Goal: Task Accomplishment & Management: Manage account settings

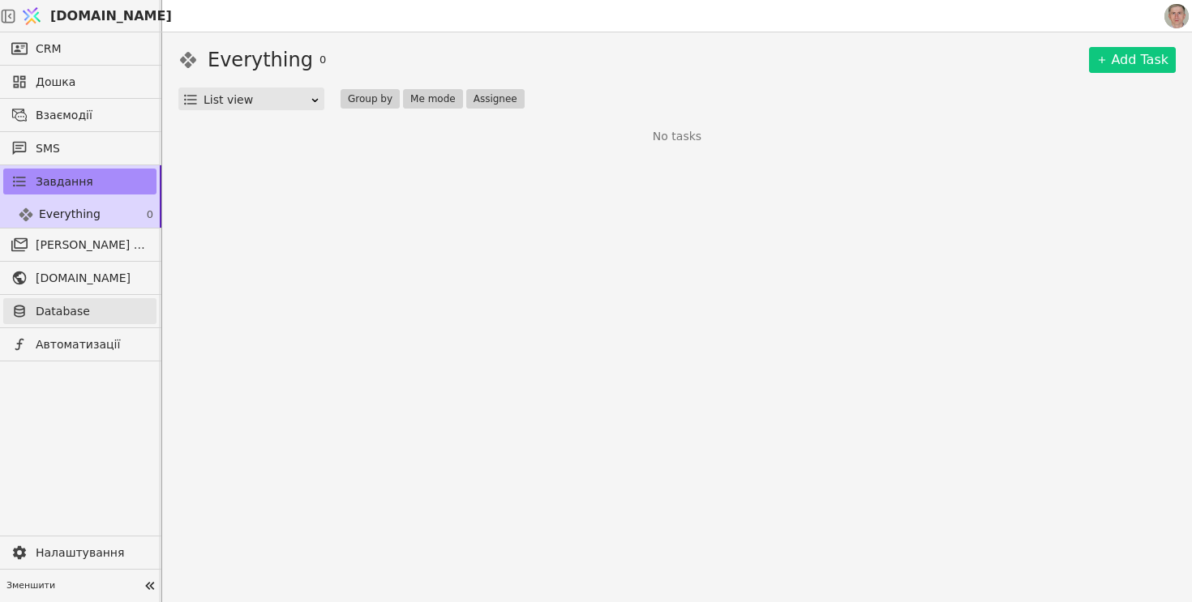
click at [75, 315] on span "Database" at bounding box center [92, 311] width 113 height 17
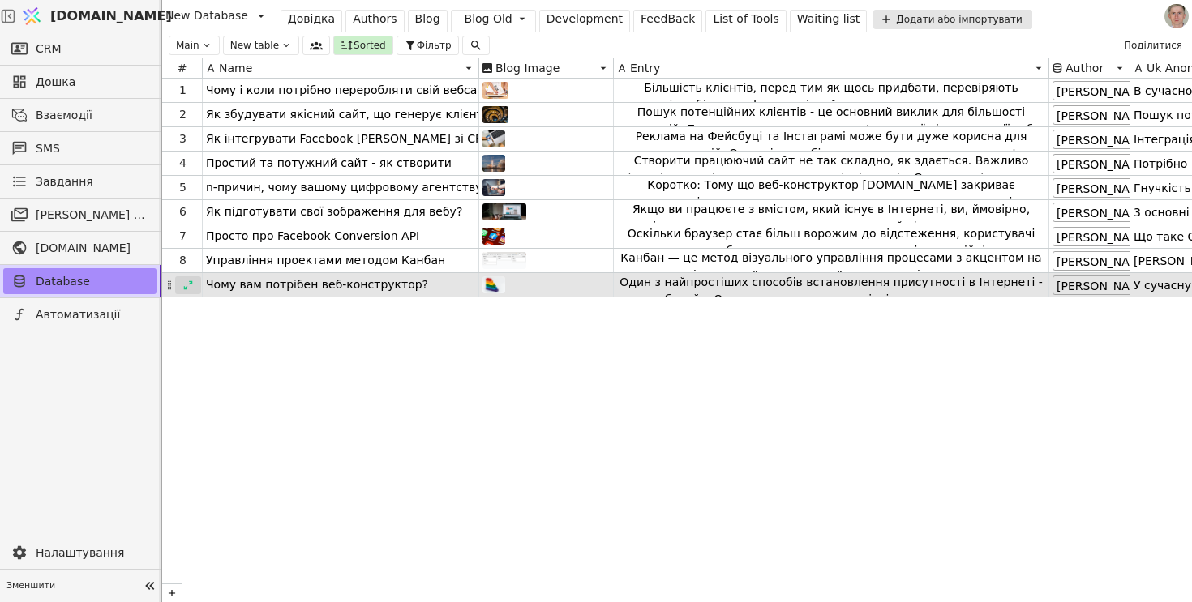
click at [182, 285] on div at bounding box center [188, 285] width 26 height 18
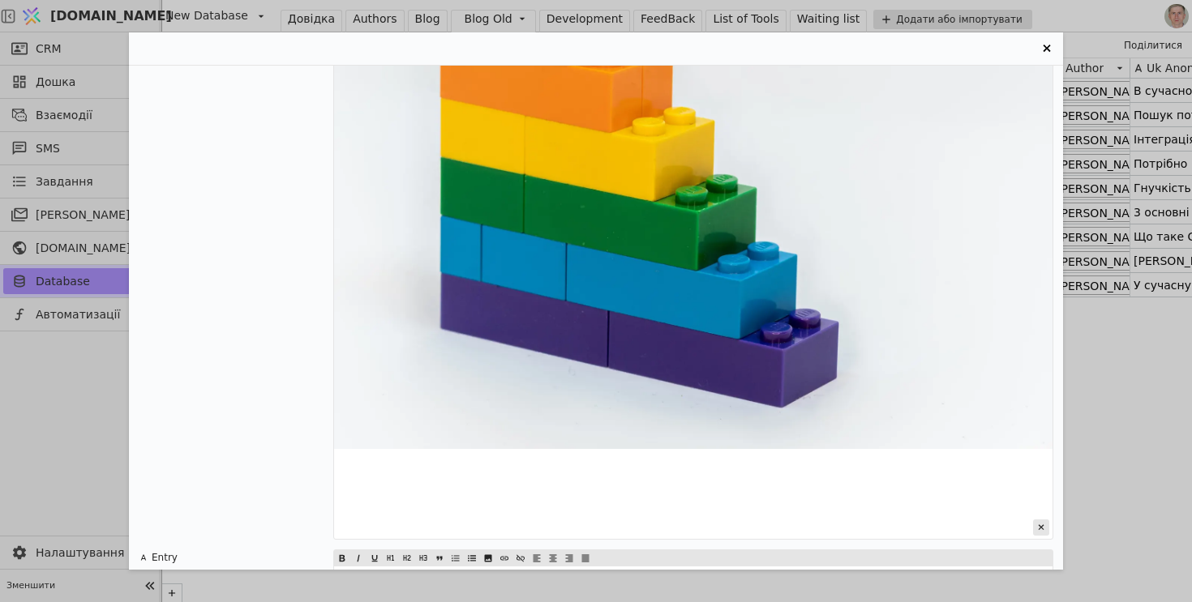
scroll to position [319, 0]
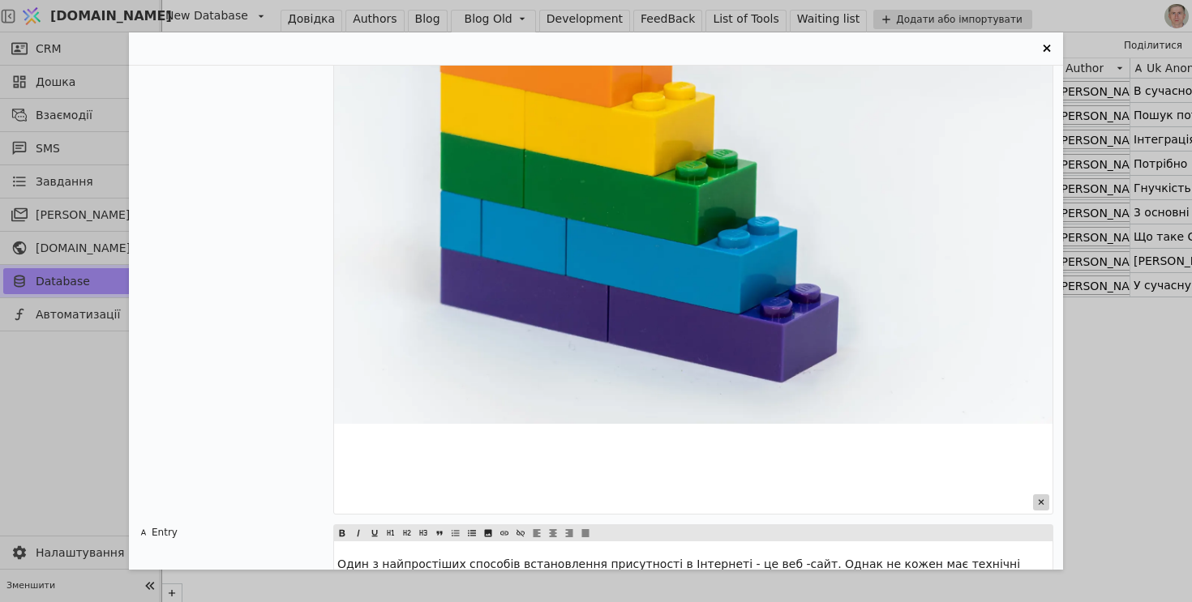
click at [1038, 500] on icon "Entry Card" at bounding box center [1041, 503] width 16 height 16
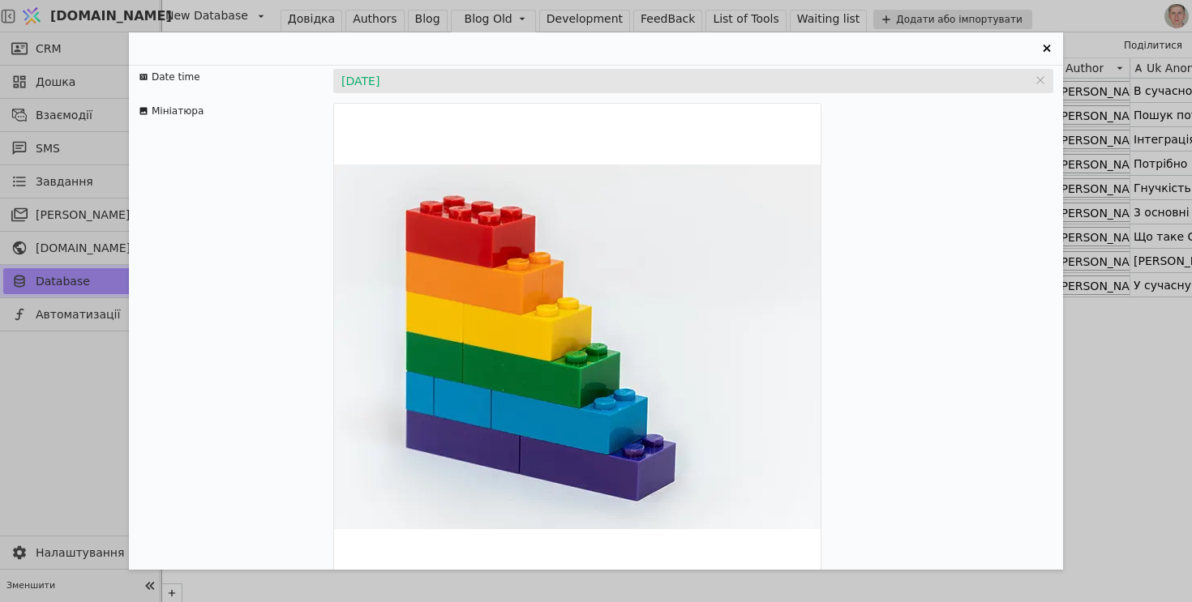
scroll to position [1120, 0]
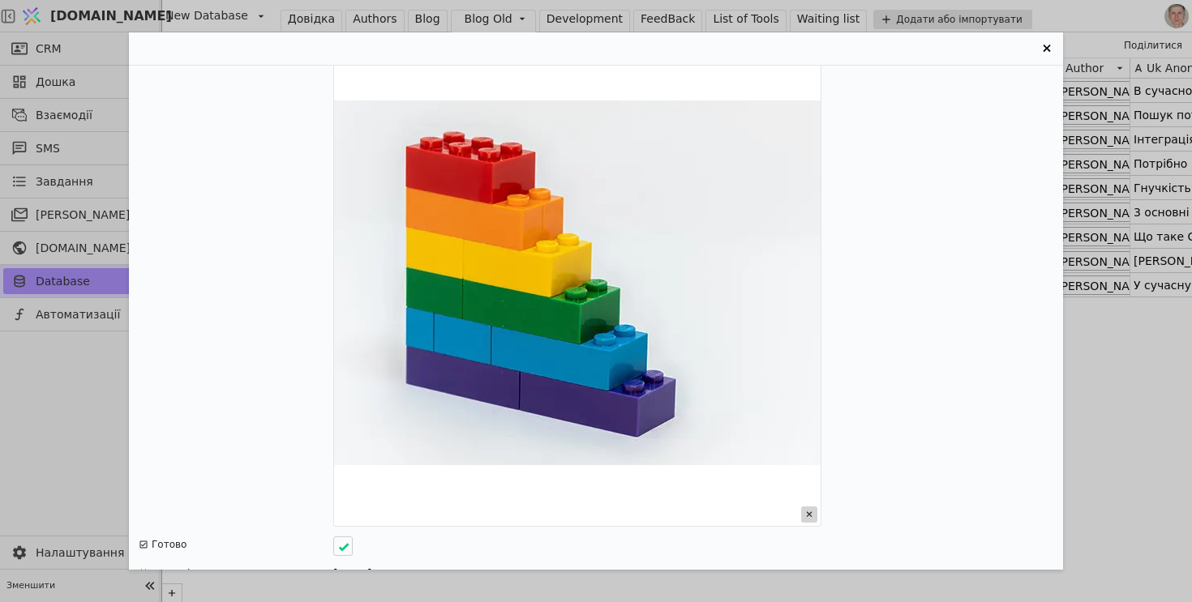
click at [811, 512] on icon "Entry Card" at bounding box center [810, 515] width 6 height 6
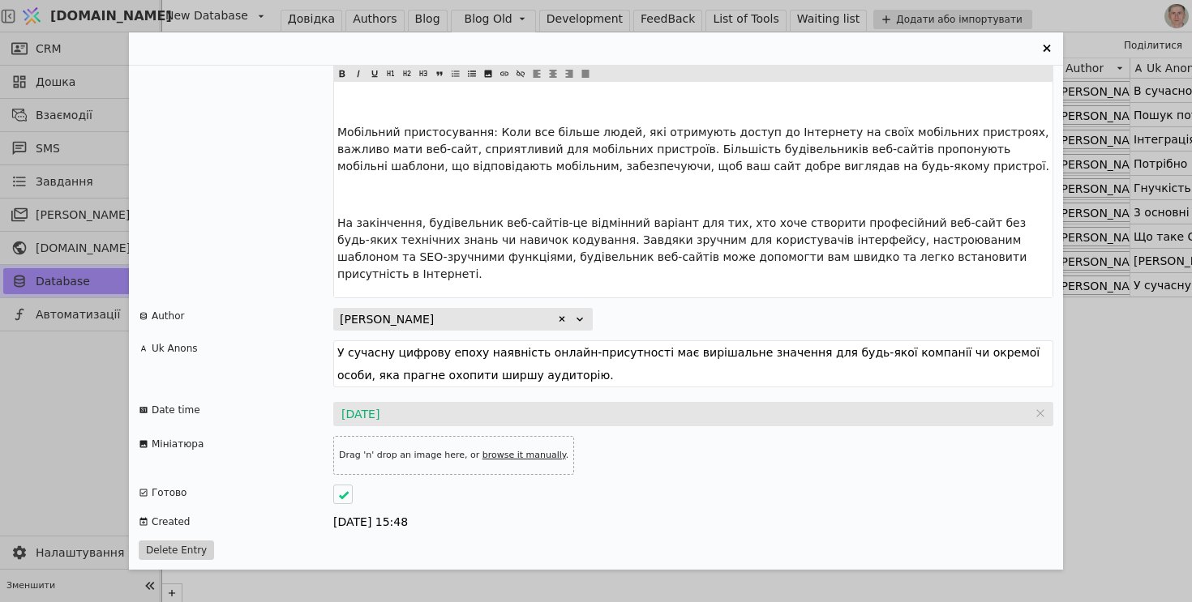
scroll to position [671, 0]
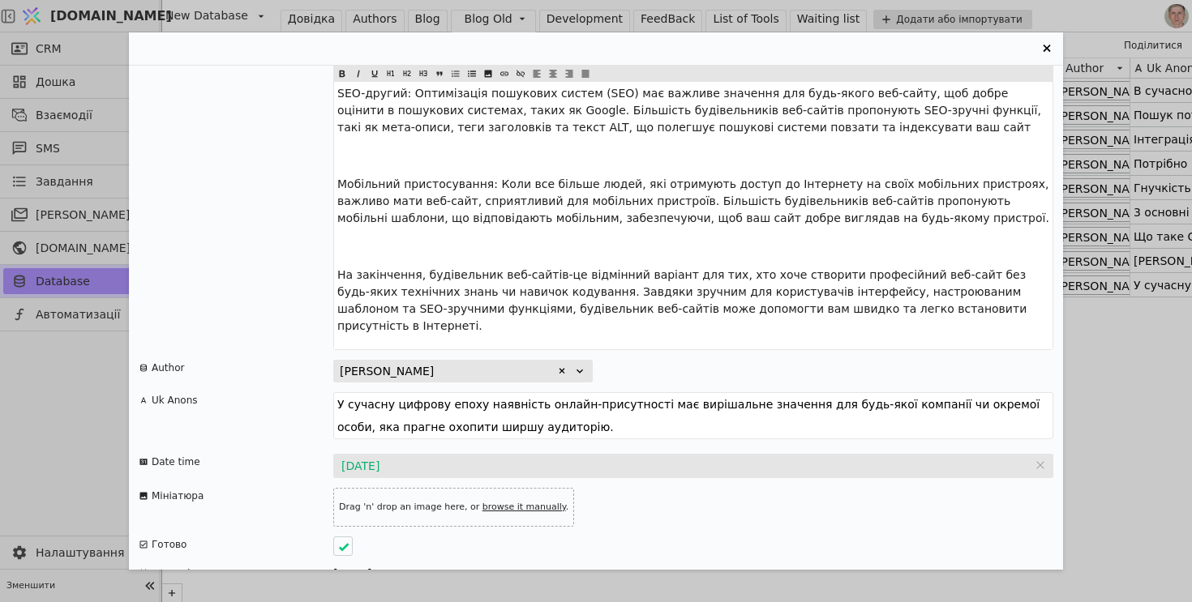
click at [170, 593] on button "Delete Entry" at bounding box center [176, 602] width 75 height 19
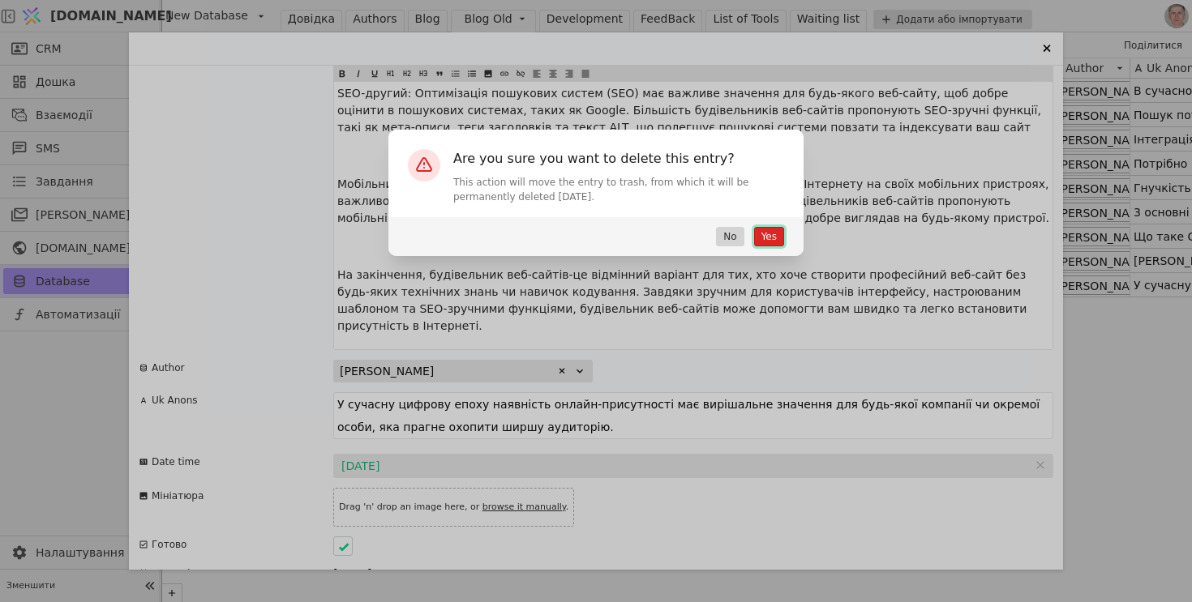
click at [779, 236] on button "Yes" at bounding box center [769, 236] width 30 height 19
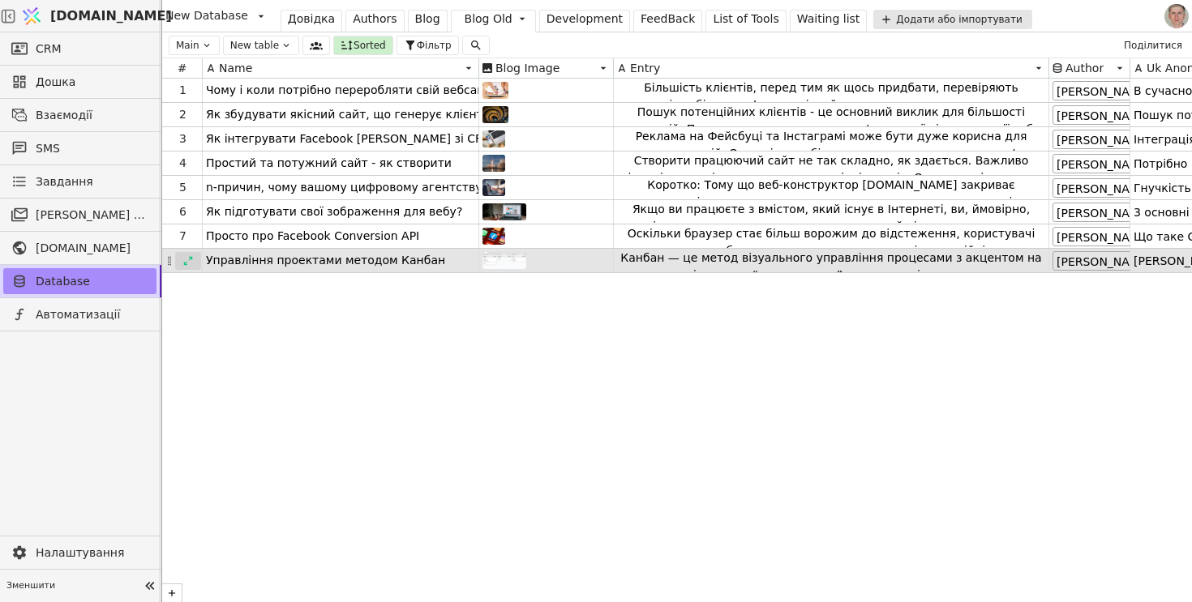
click at [181, 259] on div at bounding box center [188, 261] width 26 height 18
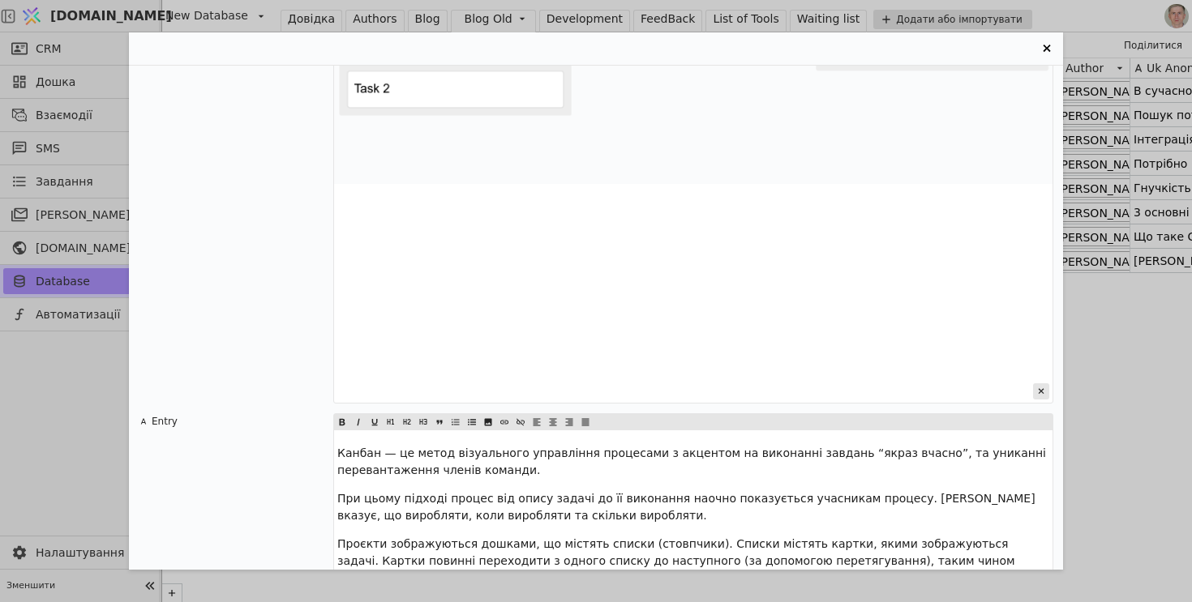
scroll to position [432, 0]
click at [1039, 388] on icon "Entry Card" at bounding box center [1041, 390] width 16 height 16
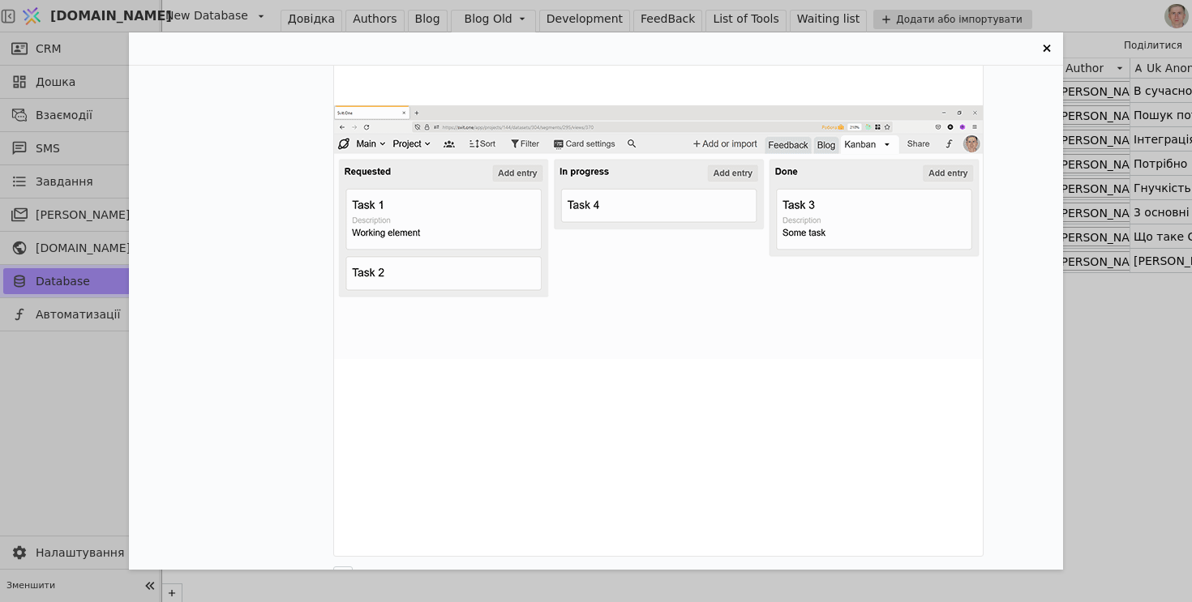
scroll to position [3299, 0]
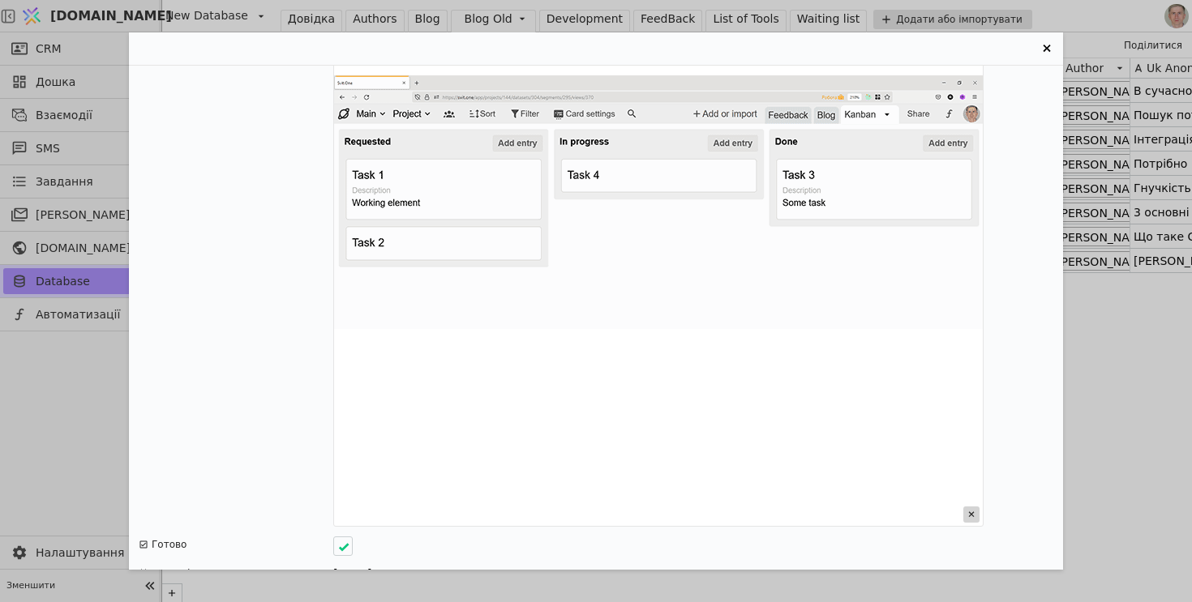
click at [971, 512] on icon "Entry Card" at bounding box center [972, 515] width 6 height 6
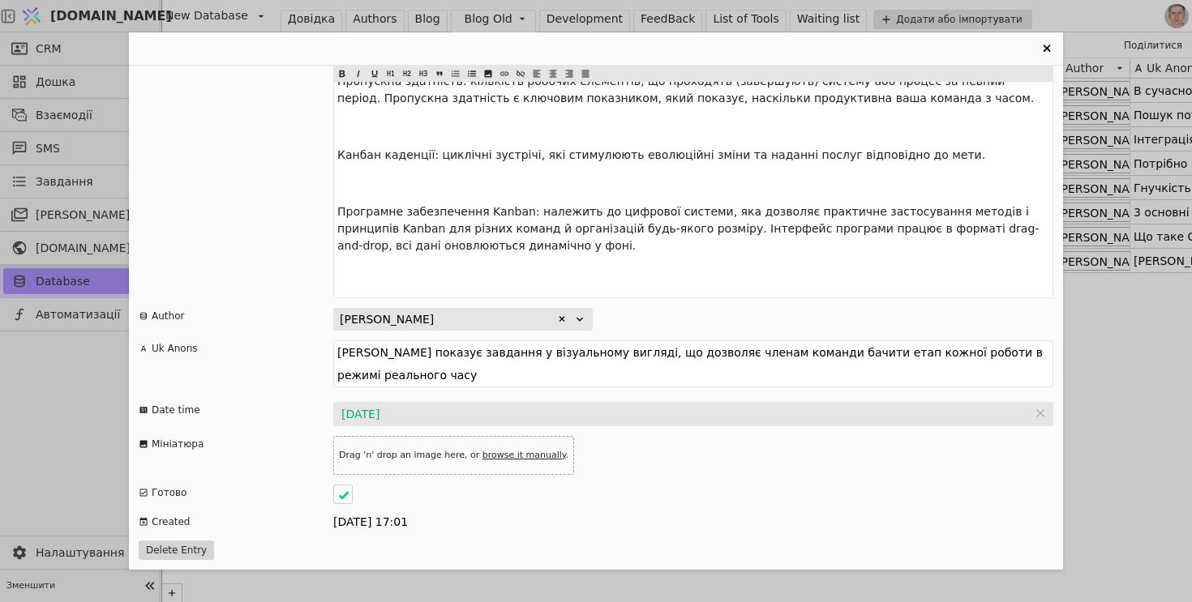
scroll to position [2688, 0]
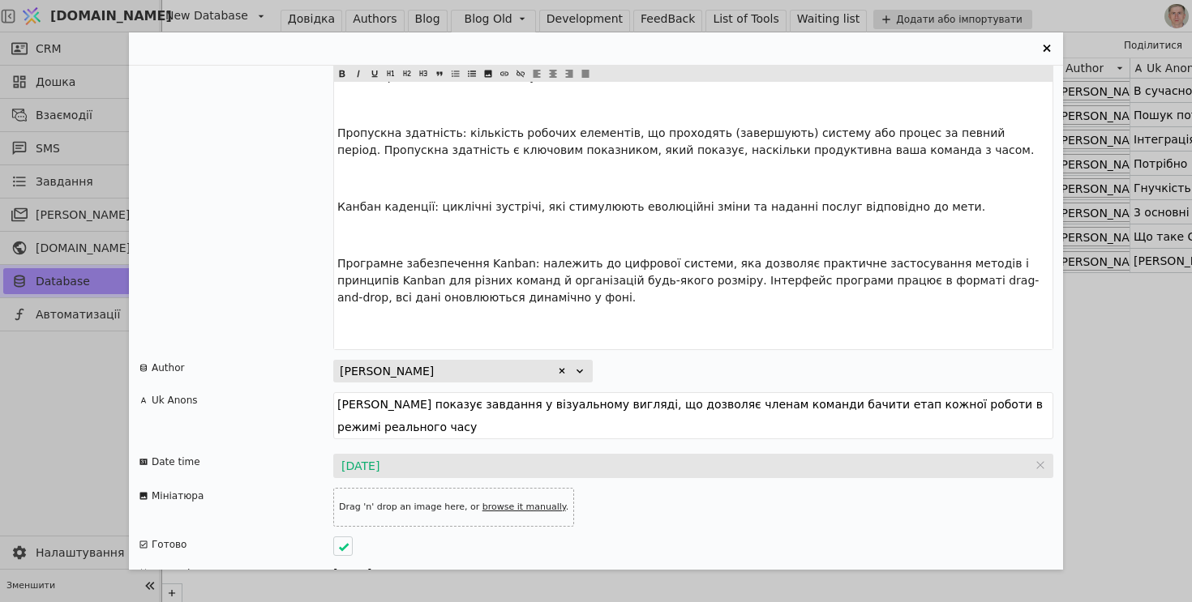
click at [192, 593] on button "Delete Entry" at bounding box center [176, 602] width 75 height 19
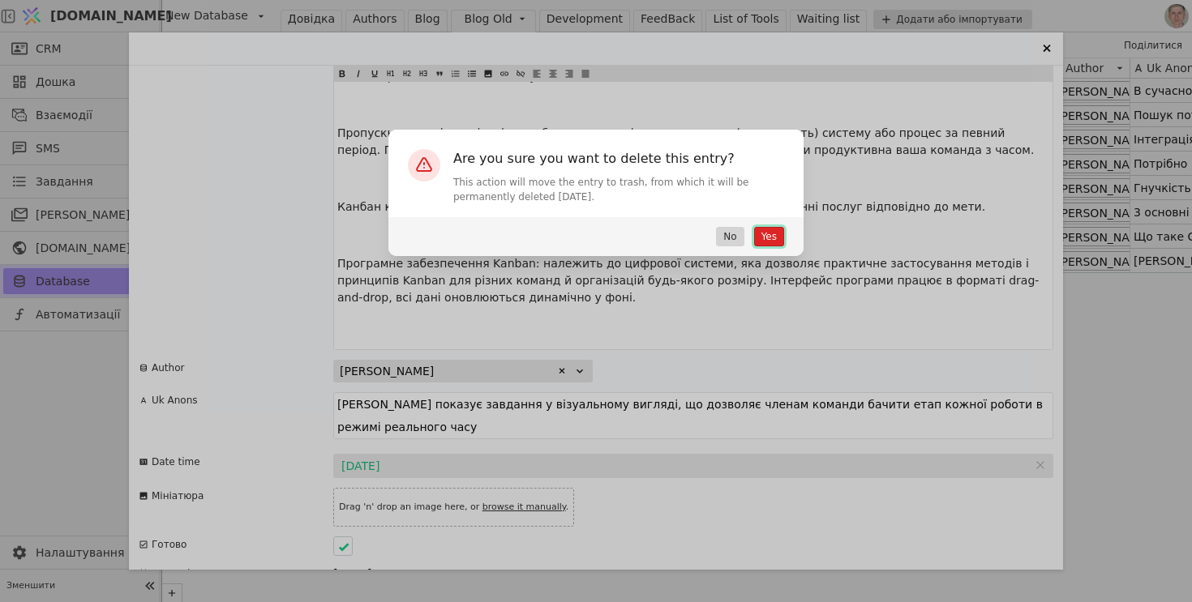
click at [771, 240] on button "Yes" at bounding box center [769, 236] width 30 height 19
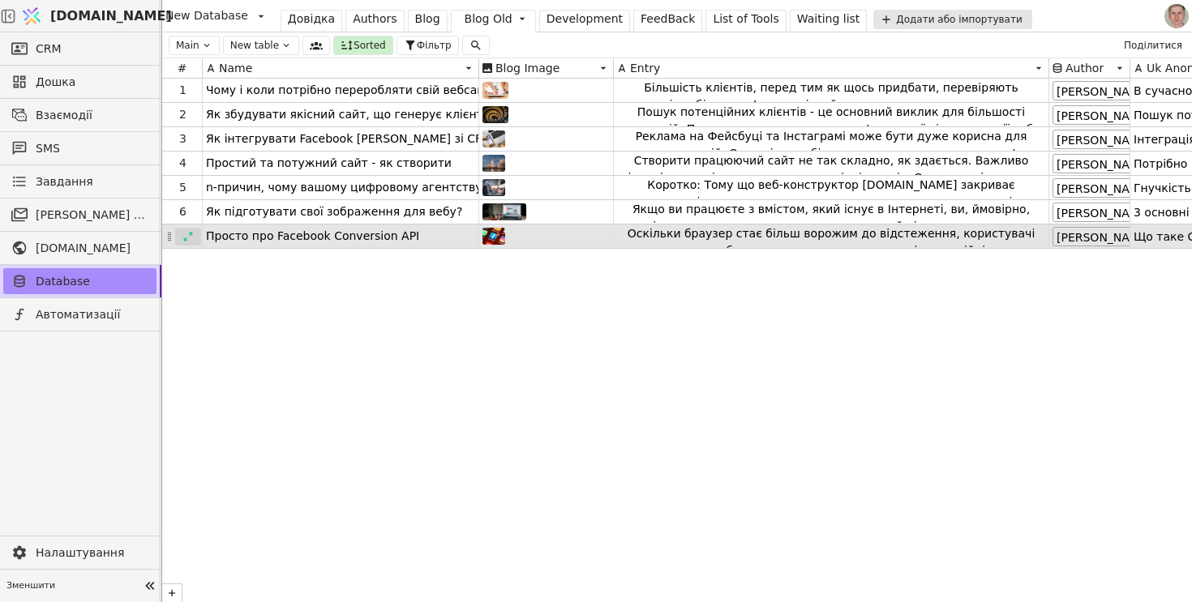
click at [182, 236] on div at bounding box center [188, 237] width 26 height 18
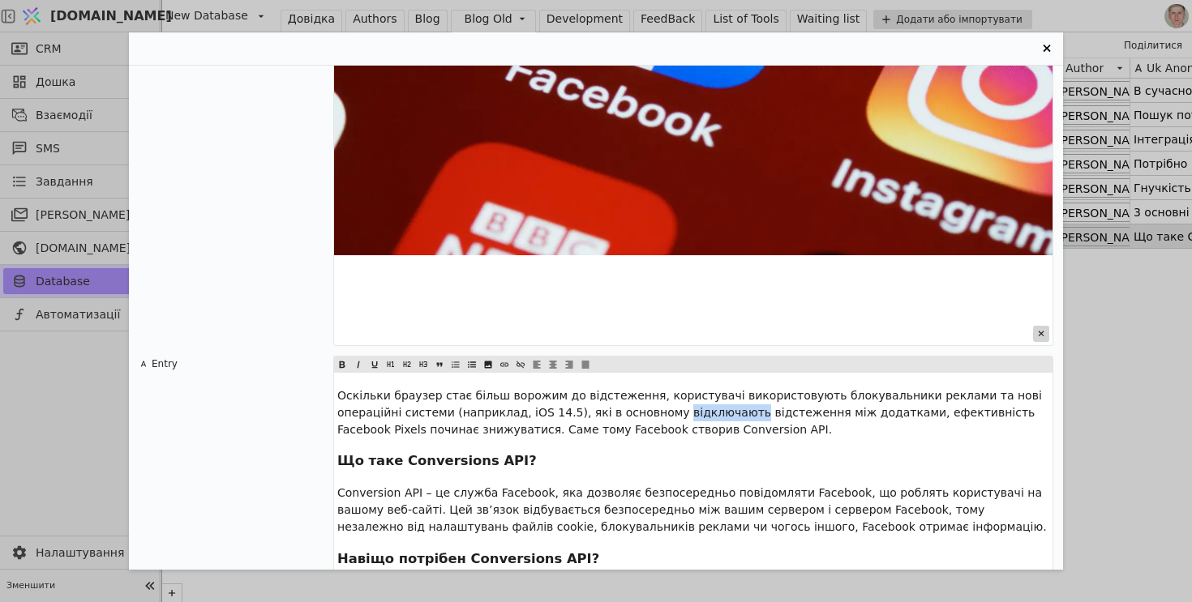
scroll to position [488, 0]
click at [1044, 333] on icon "Entry Card" at bounding box center [1041, 334] width 16 height 16
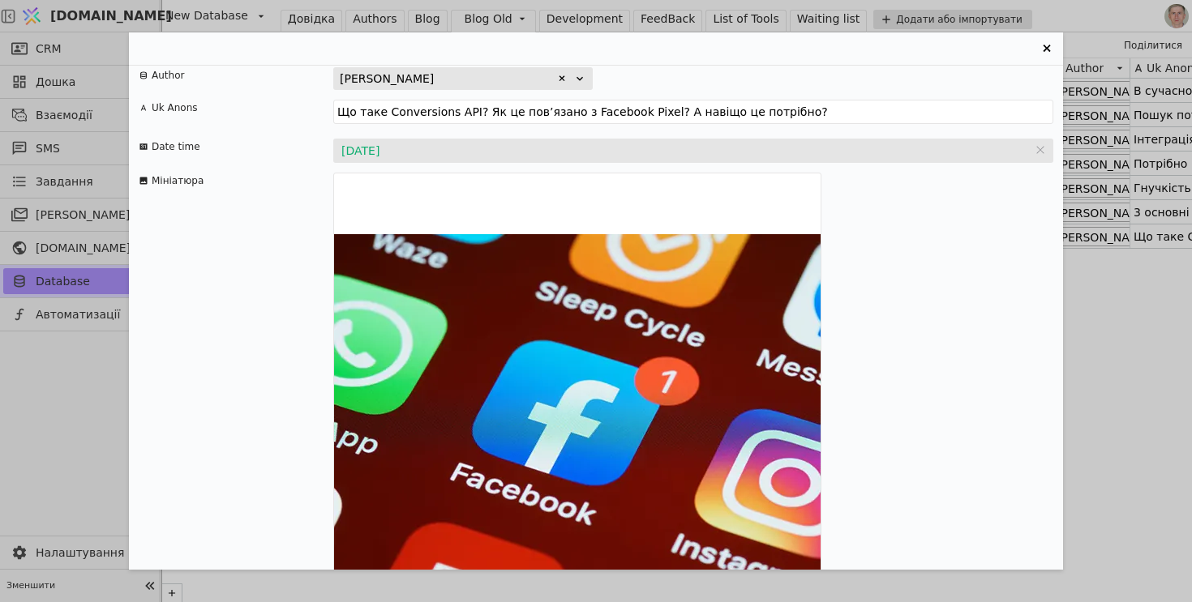
scroll to position [915, 0]
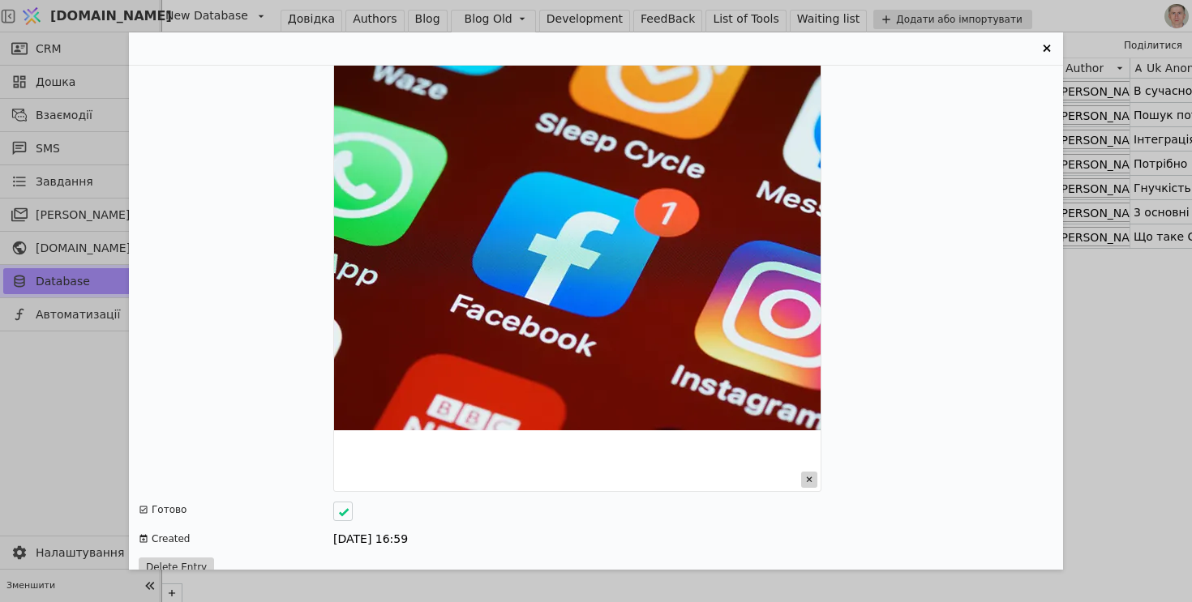
click at [810, 472] on icon "Entry Card" at bounding box center [809, 480] width 16 height 16
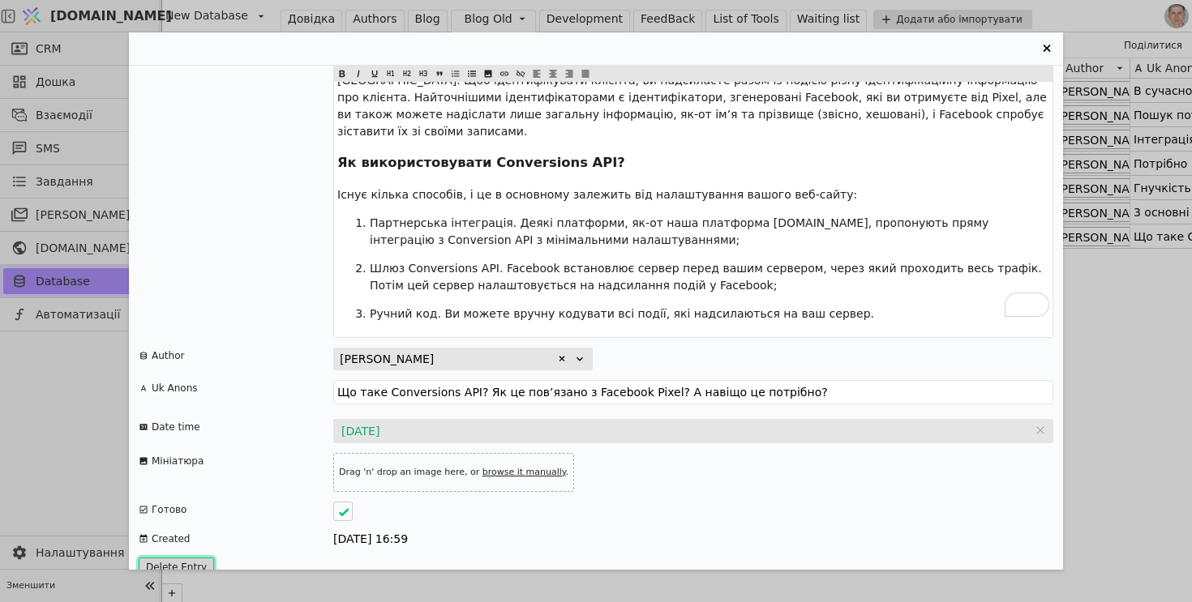
click at [182, 558] on button "Delete Entry" at bounding box center [176, 567] width 75 height 19
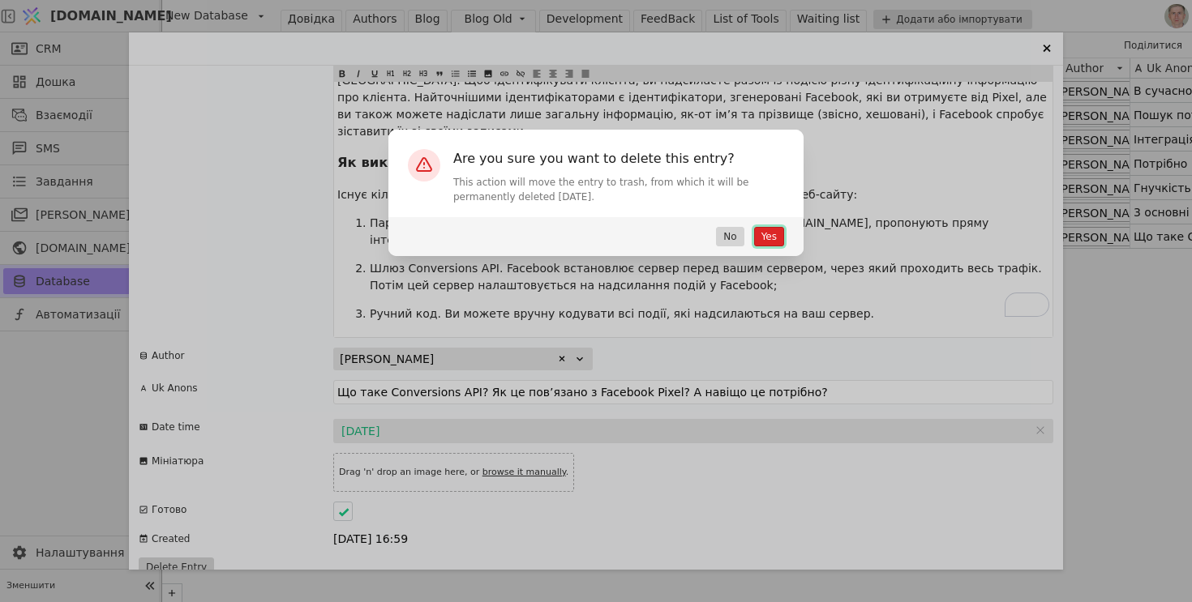
click at [767, 243] on button "Yes" at bounding box center [769, 236] width 30 height 19
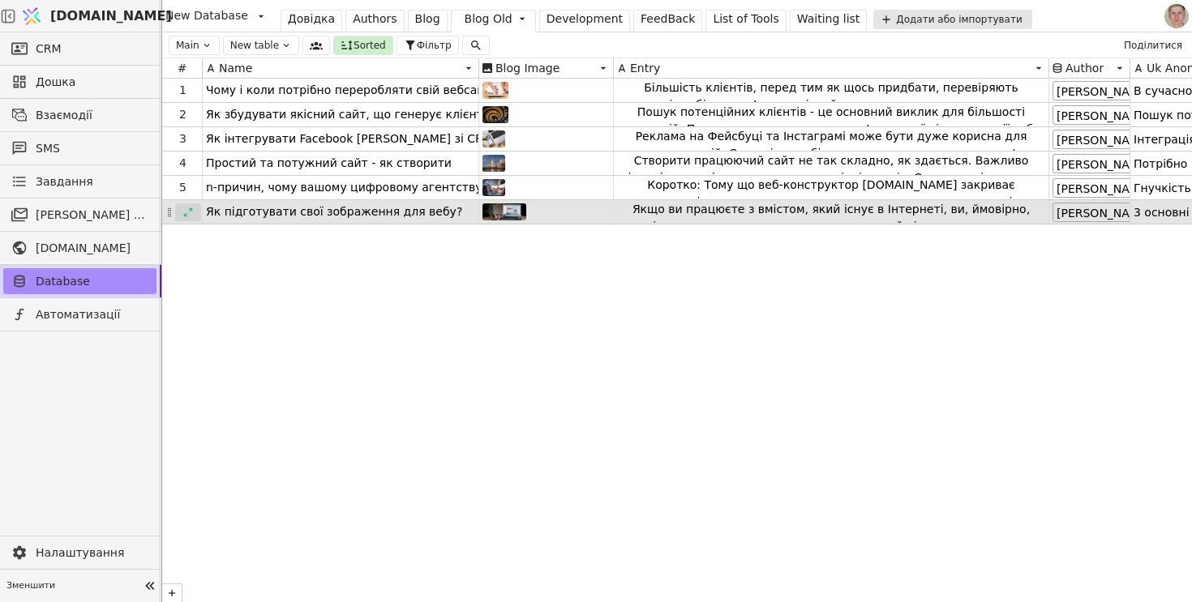
click at [189, 212] on icon at bounding box center [187, 212] width 11 height 11
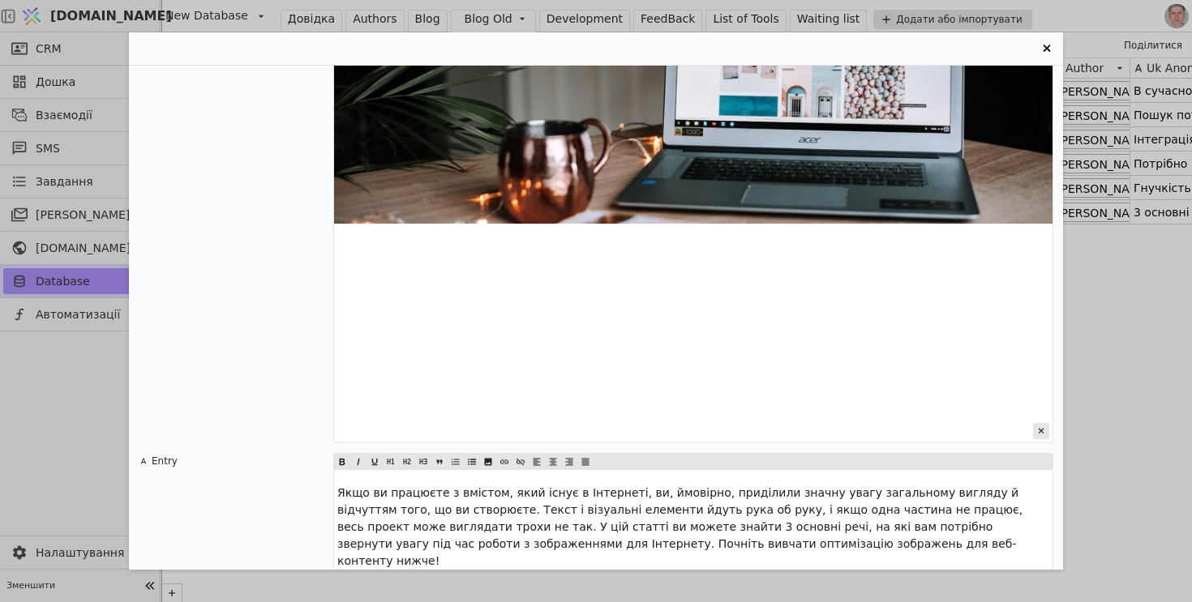
scroll to position [405, 0]
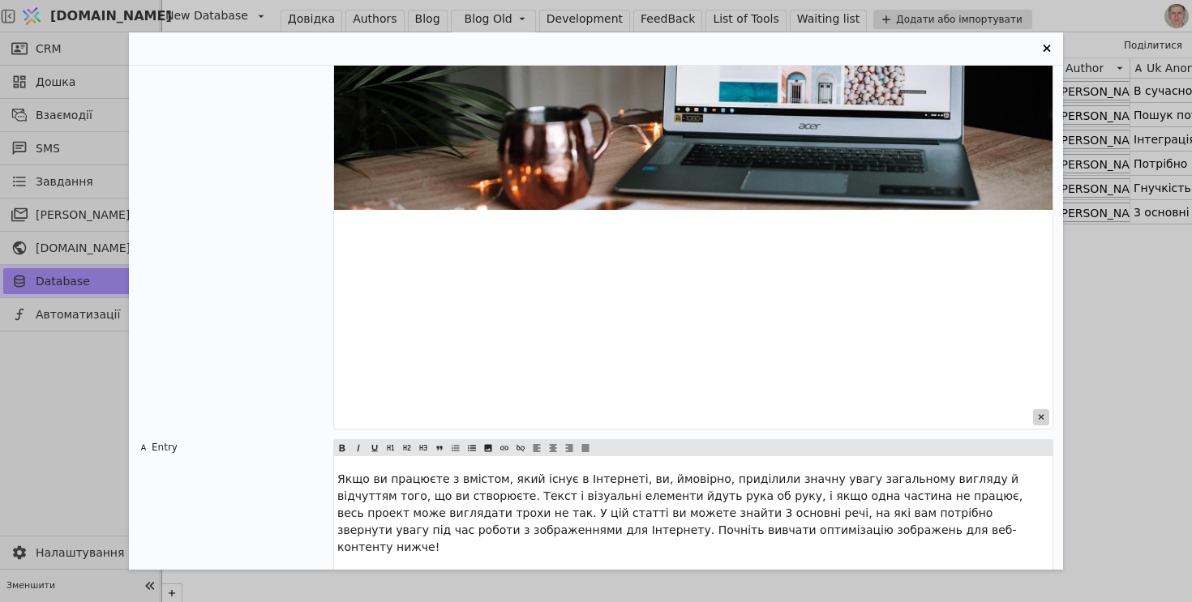
click at [1039, 420] on icon "Entry Card" at bounding box center [1041, 417] width 16 height 16
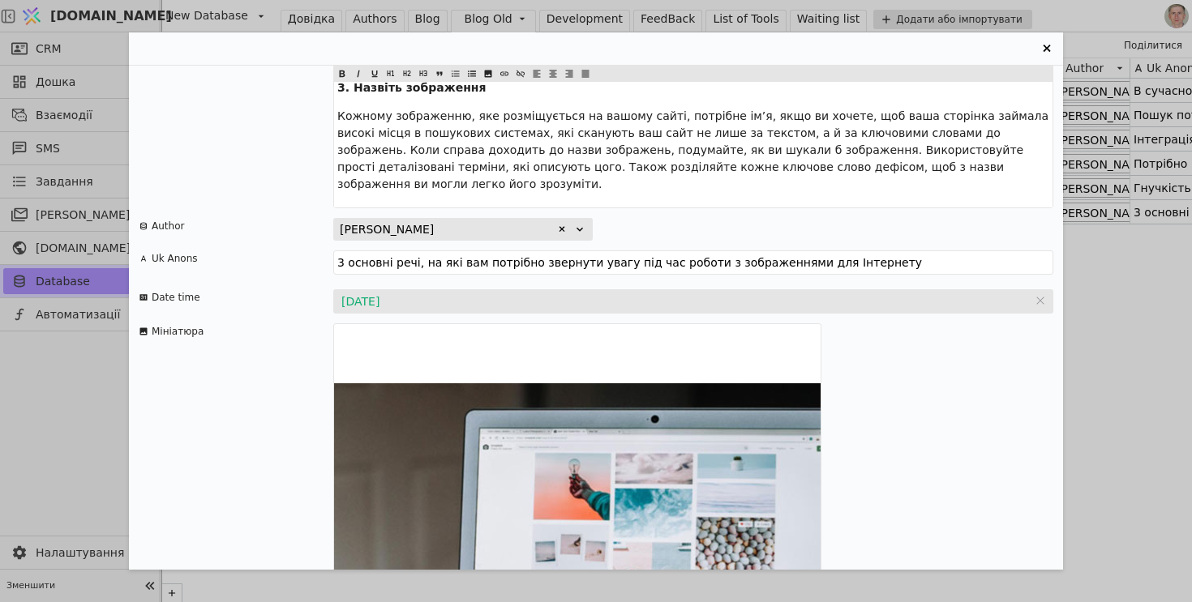
scroll to position [962, 0]
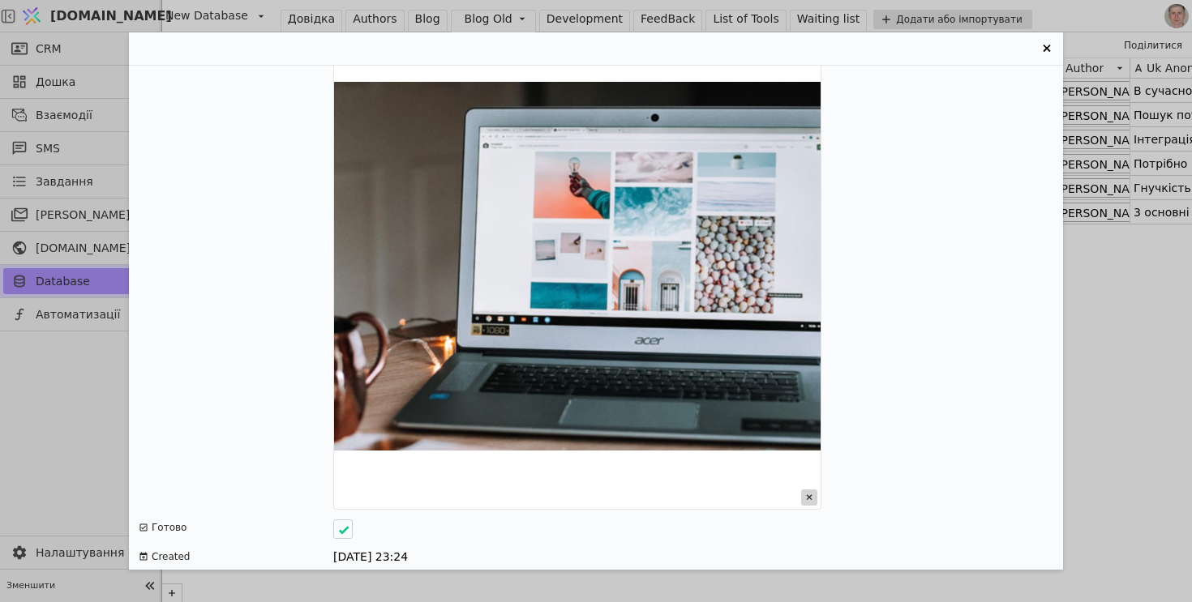
click at [808, 490] on icon "Entry Card" at bounding box center [809, 498] width 16 height 16
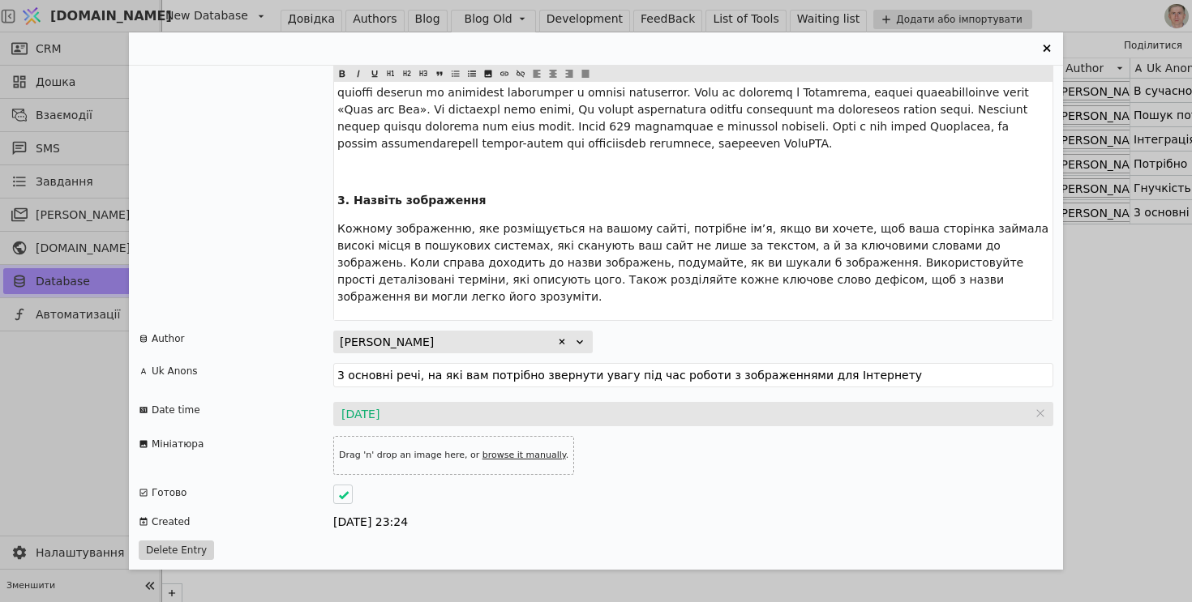
scroll to position [512, 0]
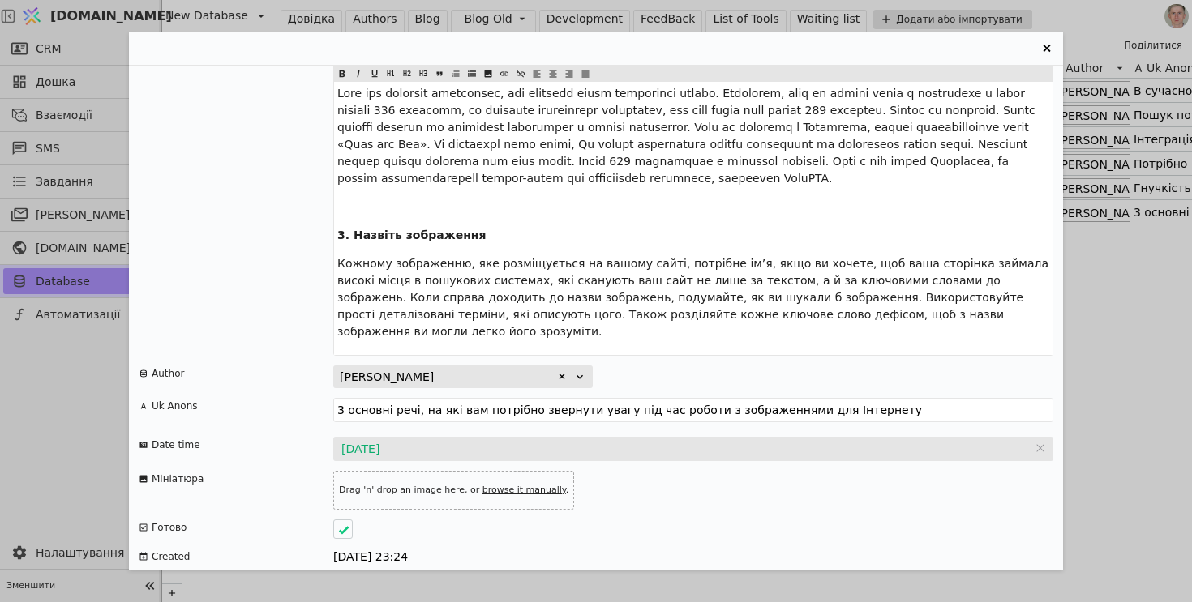
click at [178, 576] on button "Delete Entry" at bounding box center [176, 585] width 75 height 19
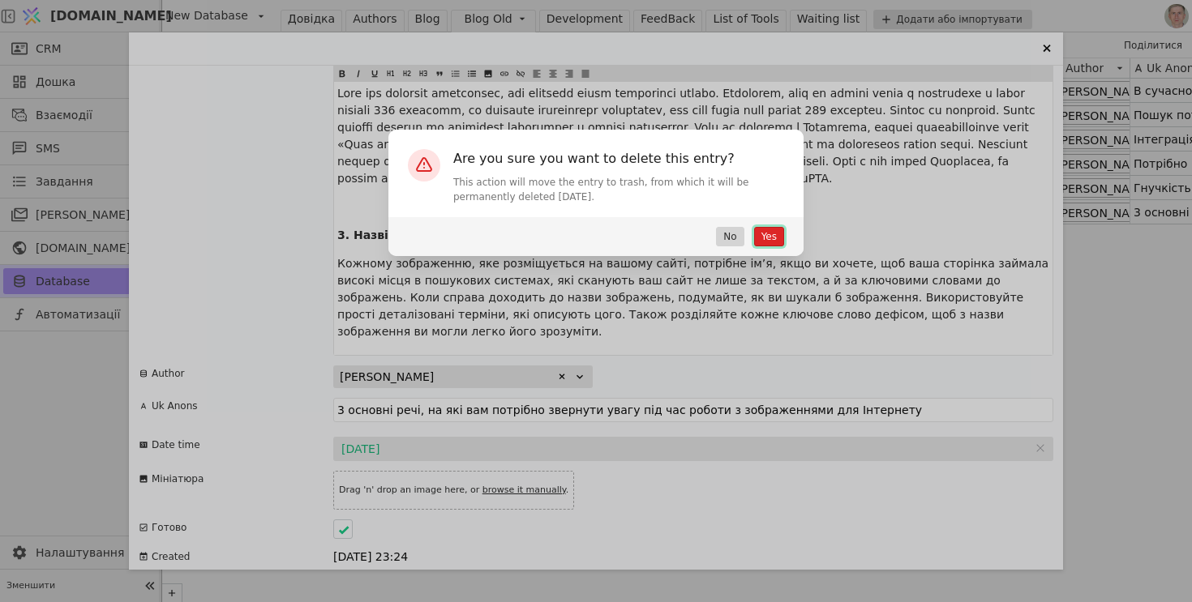
click at [767, 236] on button "Yes" at bounding box center [769, 236] width 30 height 19
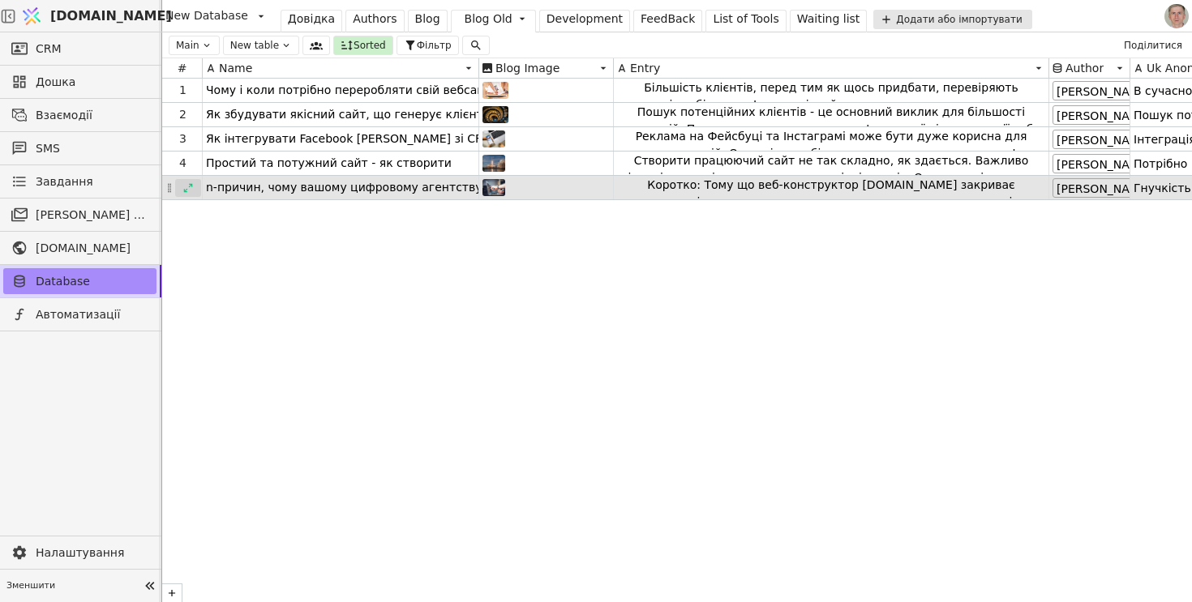
click at [186, 185] on icon at bounding box center [187, 187] width 11 height 11
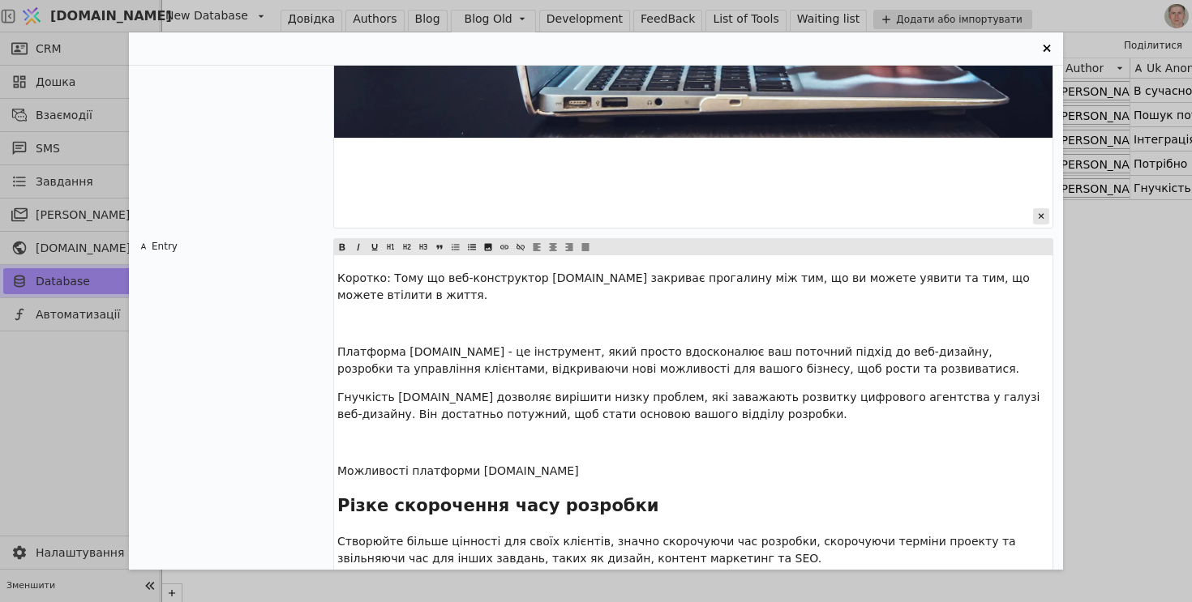
scroll to position [603, 0]
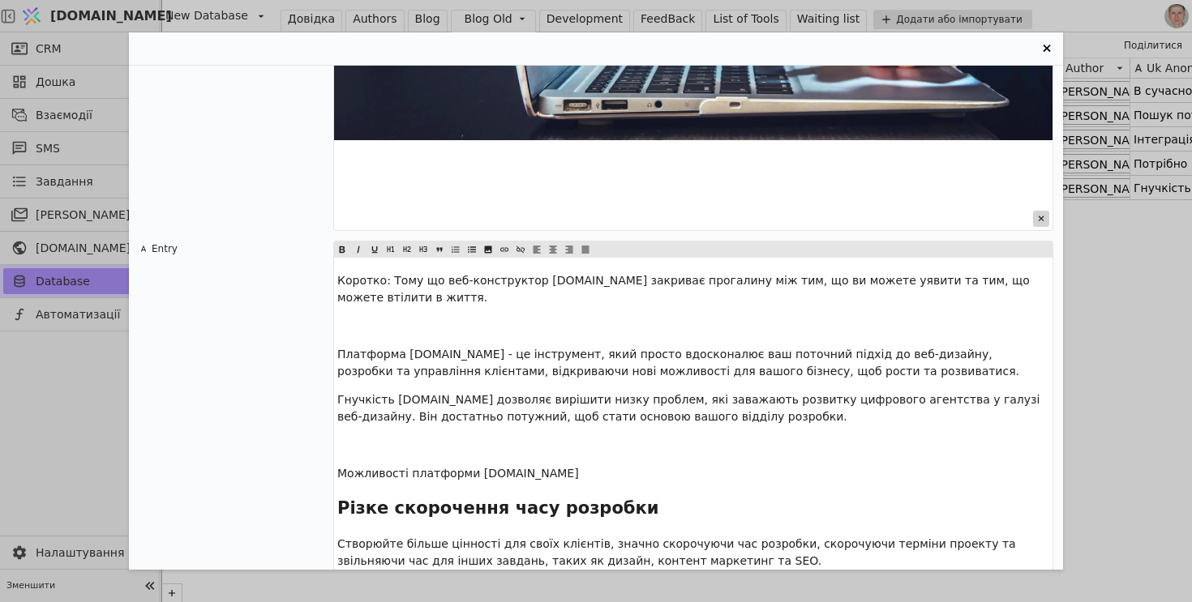
click at [1039, 221] on icon "Entry Card" at bounding box center [1041, 219] width 16 height 16
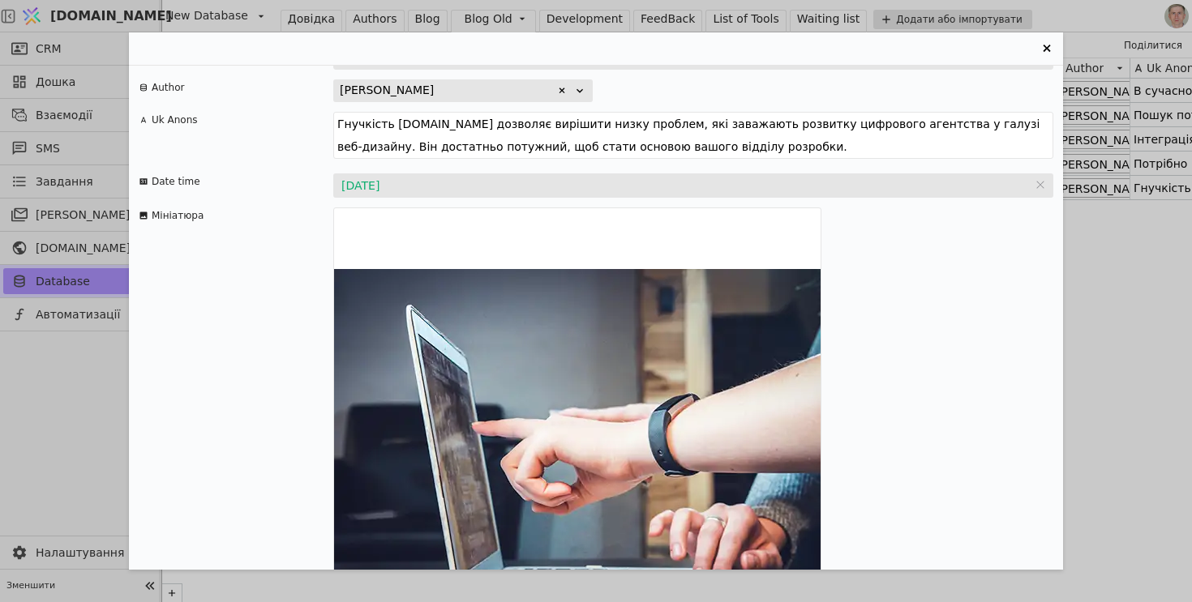
scroll to position [2532, 0]
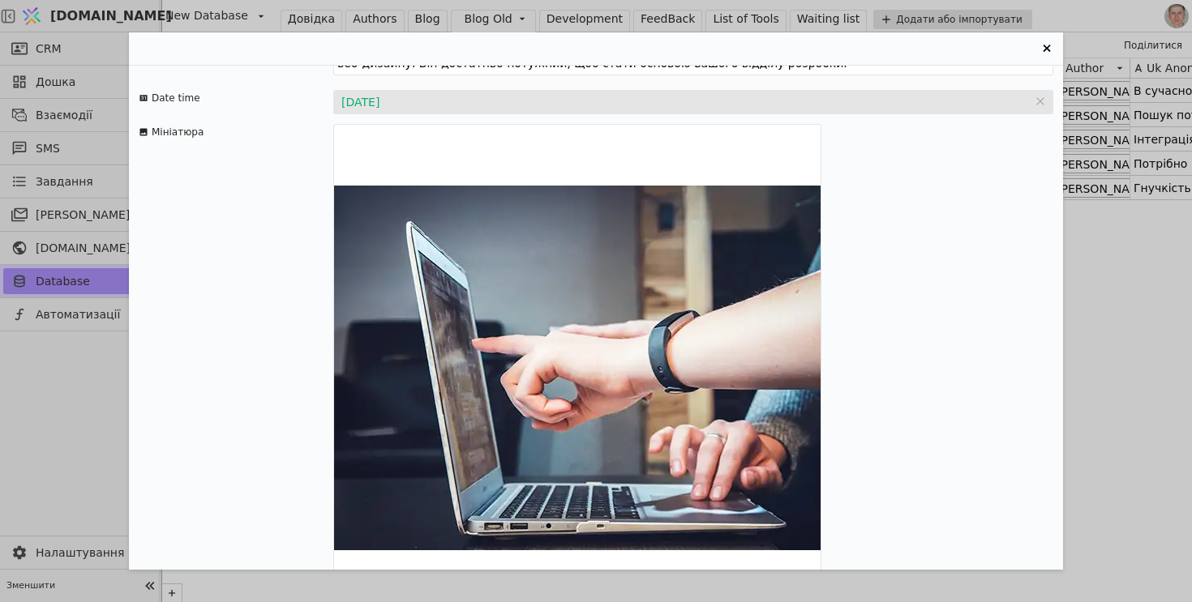
click at [812, 592] on icon "Entry Card" at bounding box center [809, 600] width 16 height 16
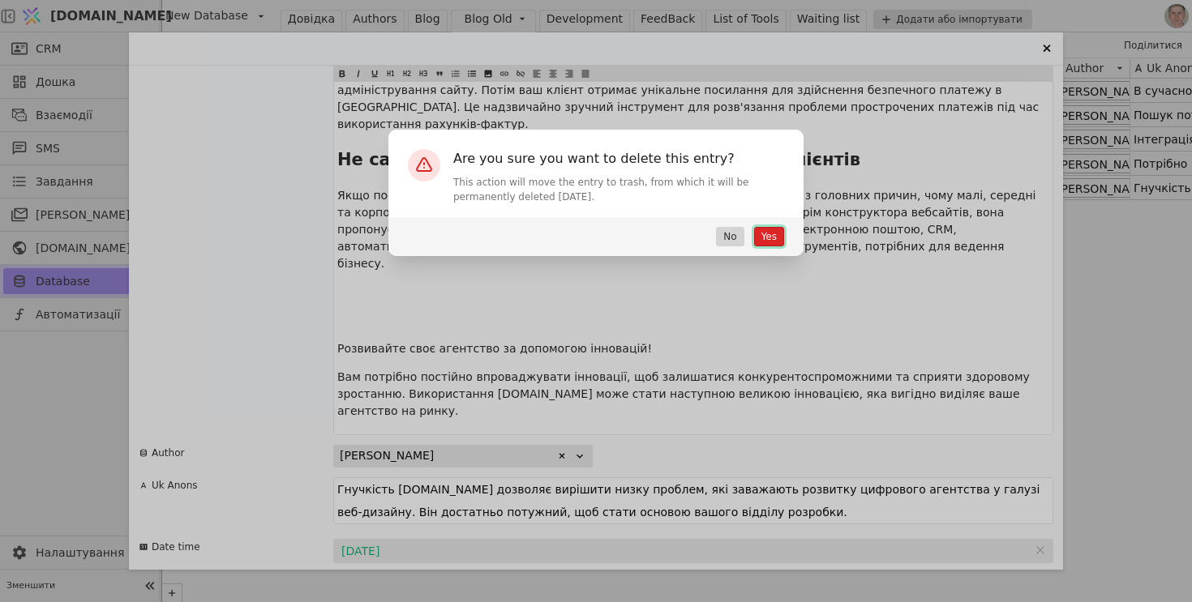
click at [767, 237] on button "Yes" at bounding box center [769, 236] width 30 height 19
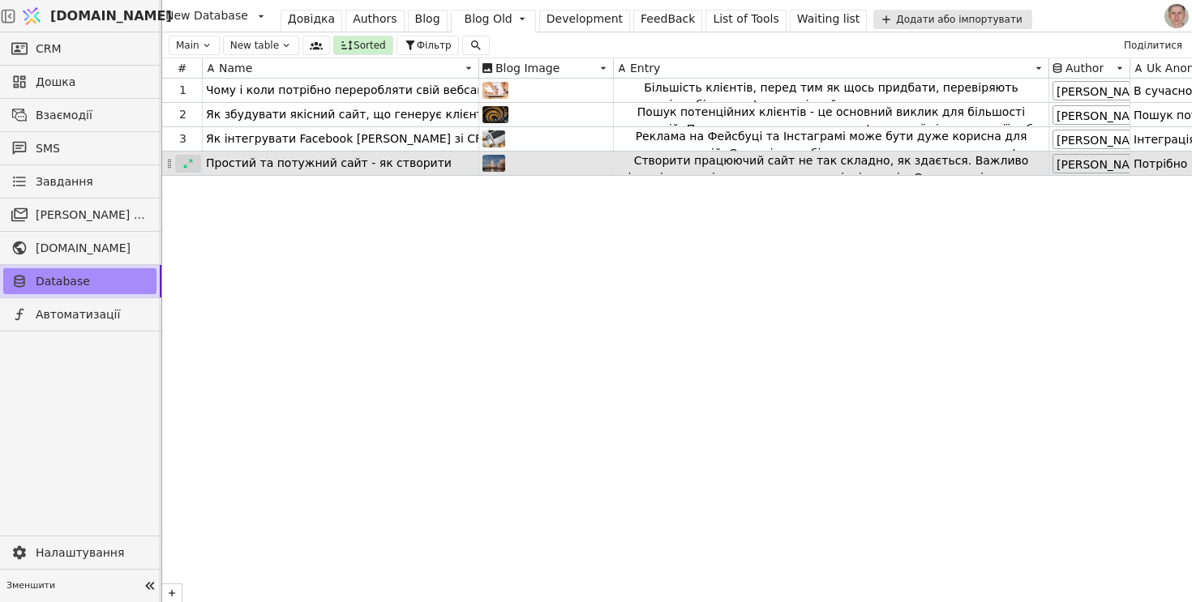
click at [182, 166] on div at bounding box center [188, 164] width 26 height 18
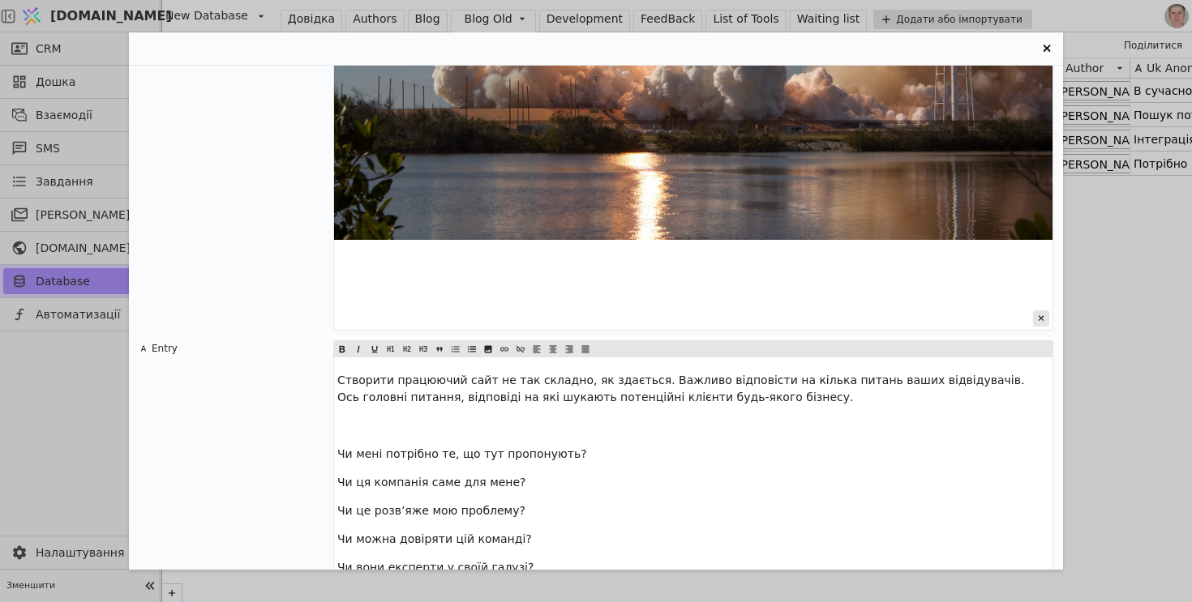
scroll to position [508, 0]
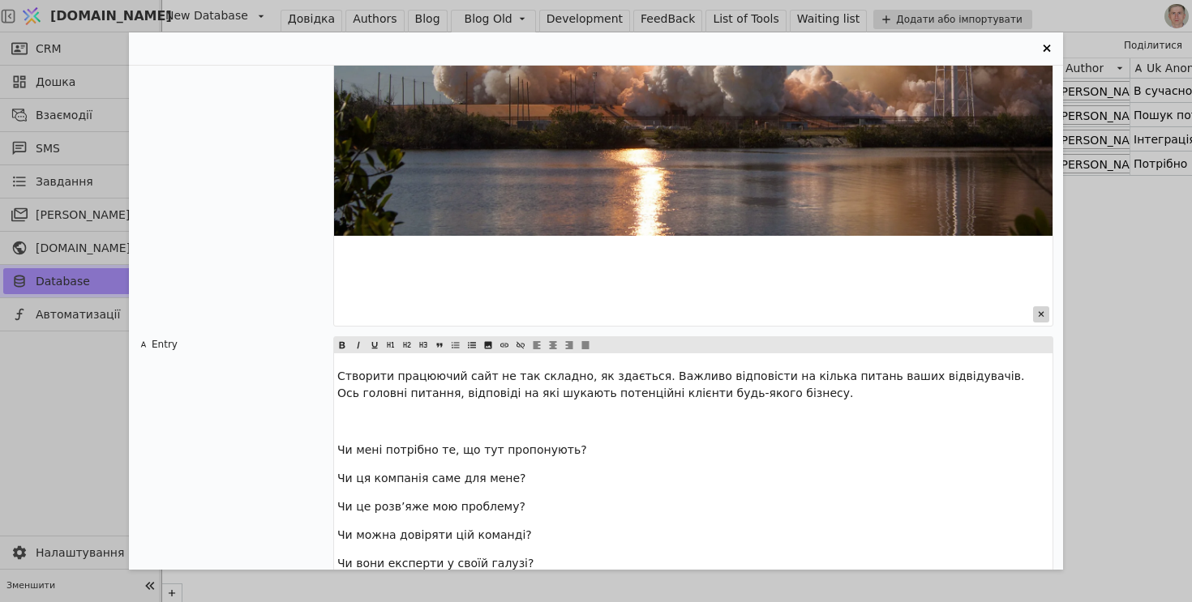
click at [1039, 313] on icon "Entry Card" at bounding box center [1042, 314] width 6 height 6
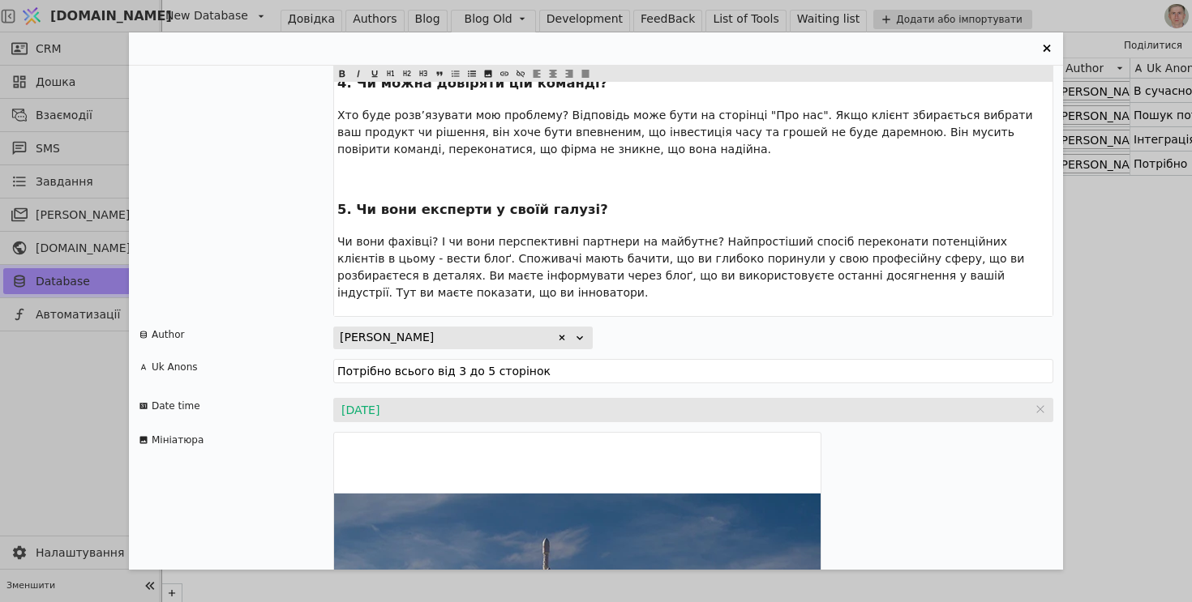
scroll to position [1217, 0]
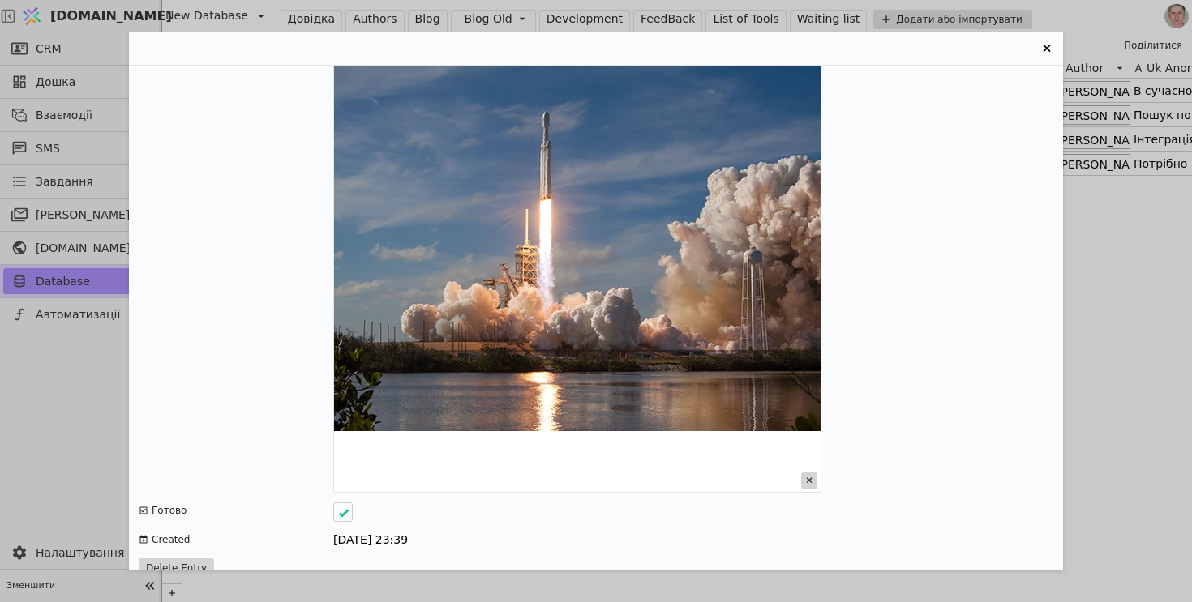
click at [812, 473] on icon "Entry Card" at bounding box center [809, 481] width 16 height 16
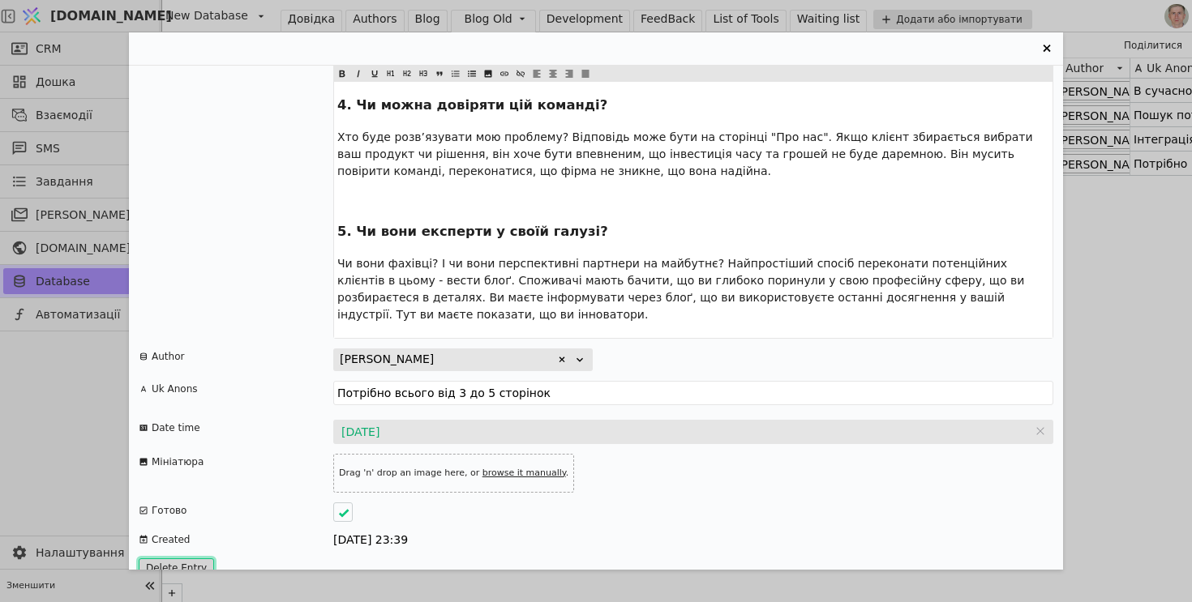
click at [186, 559] on button "Delete Entry" at bounding box center [176, 568] width 75 height 19
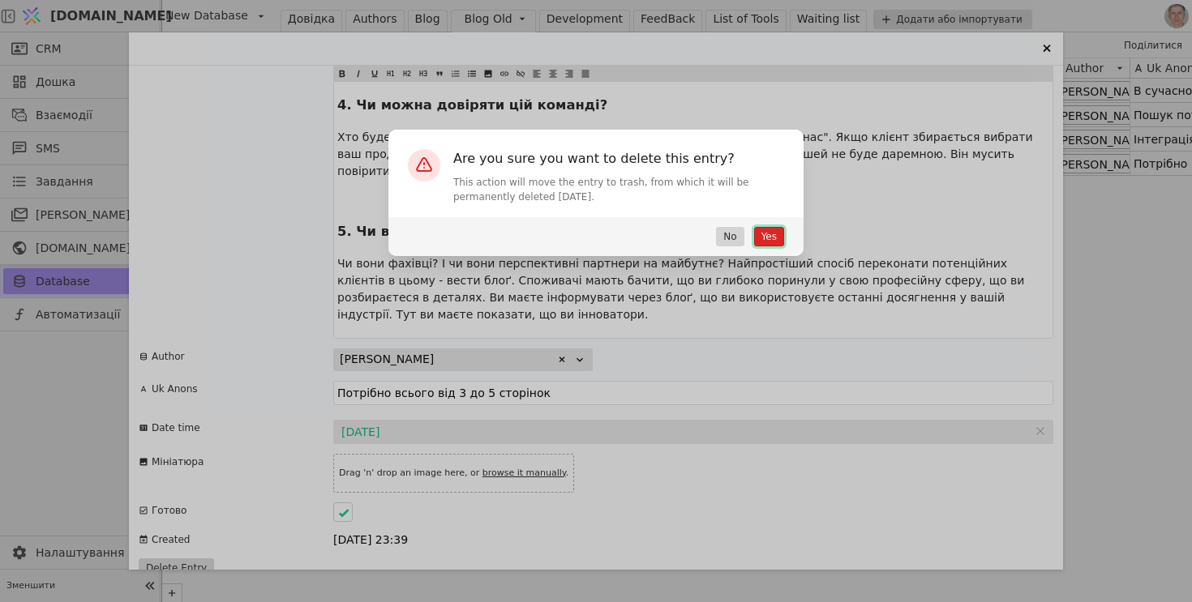
click at [769, 233] on button "Yes" at bounding box center [769, 236] width 30 height 19
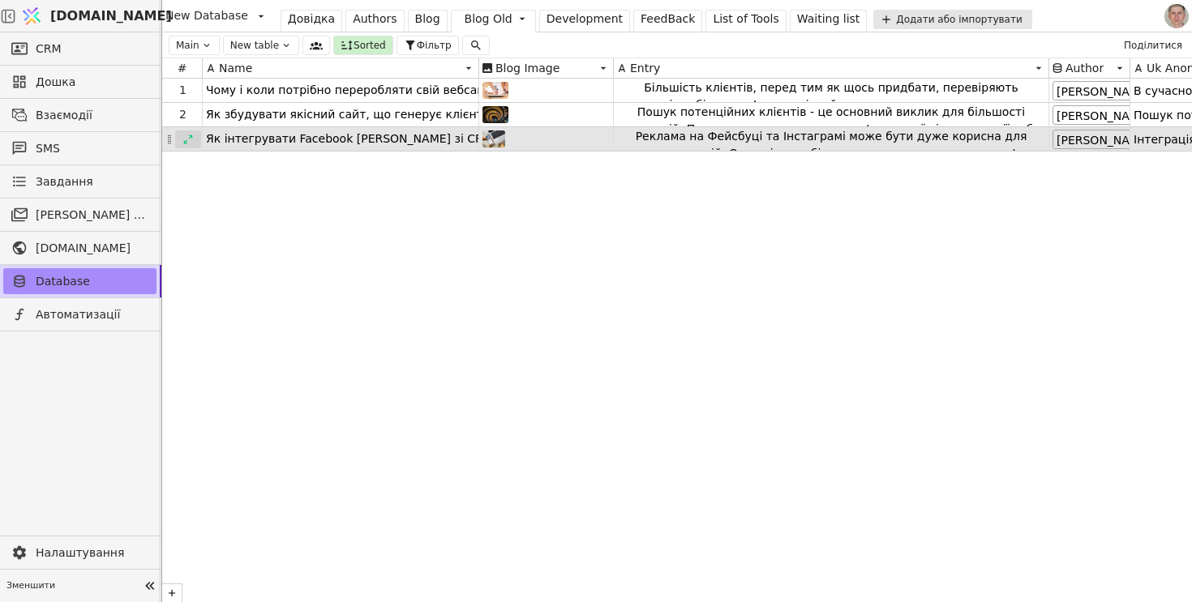
click at [188, 135] on icon at bounding box center [187, 139] width 11 height 11
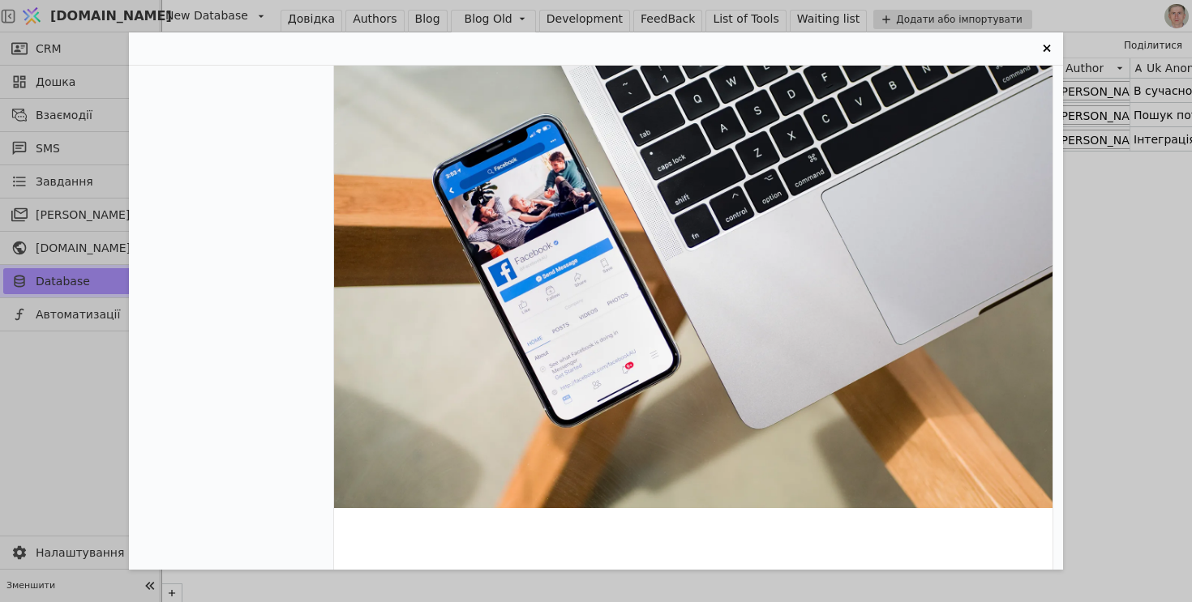
scroll to position [335, 0]
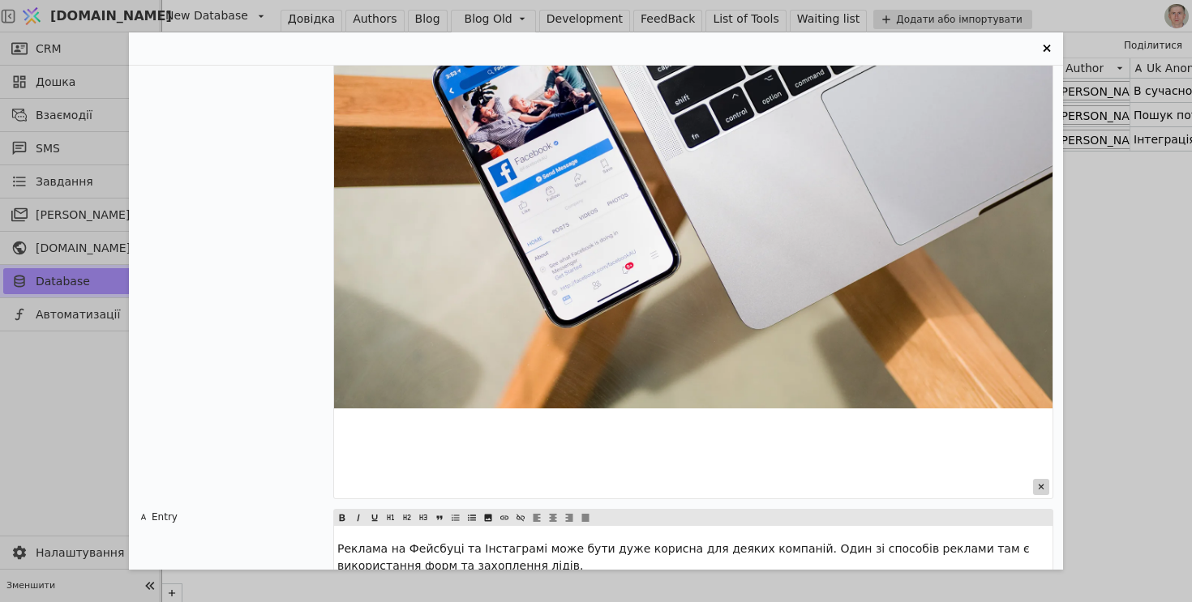
click at [1044, 490] on icon "Entry Card" at bounding box center [1041, 487] width 16 height 16
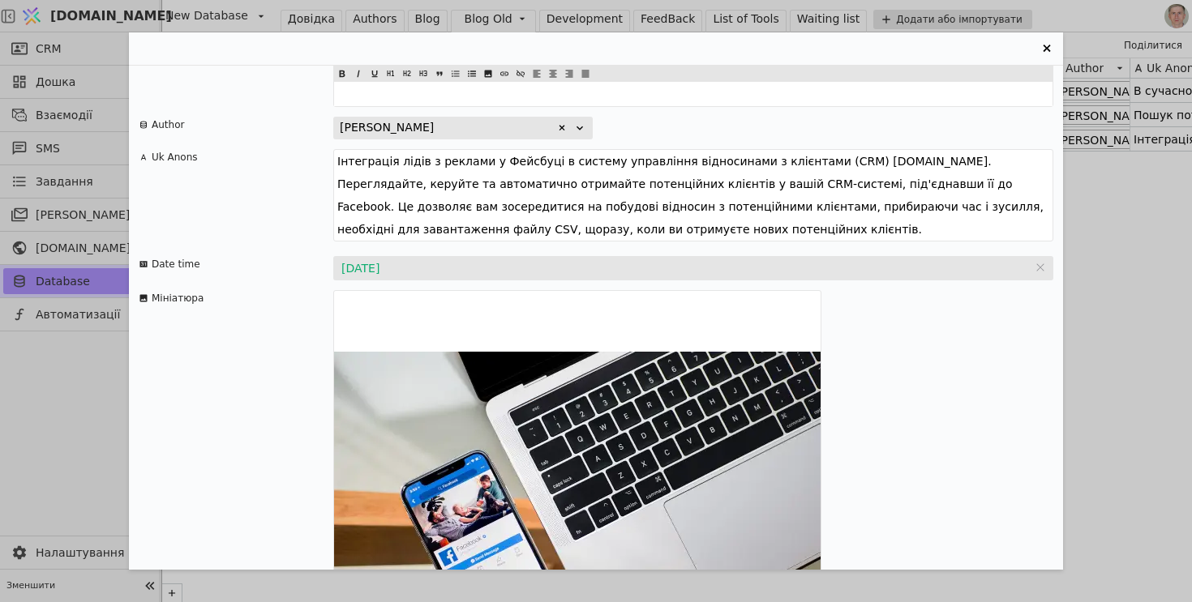
scroll to position [1141, 0]
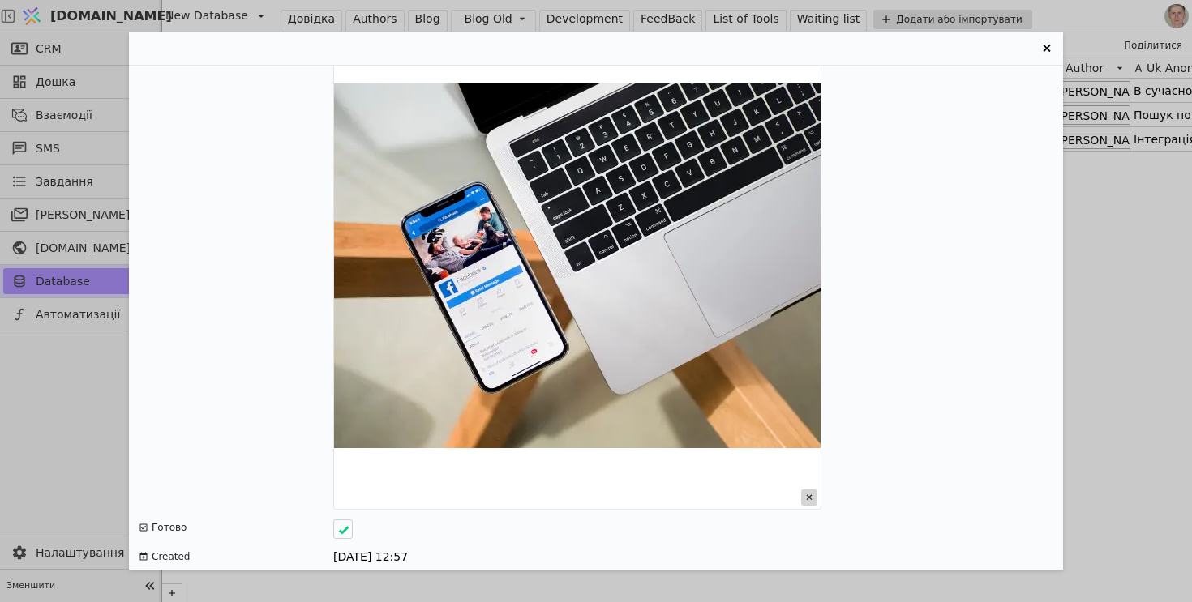
click at [809, 490] on icon "Entry Card" at bounding box center [809, 498] width 16 height 16
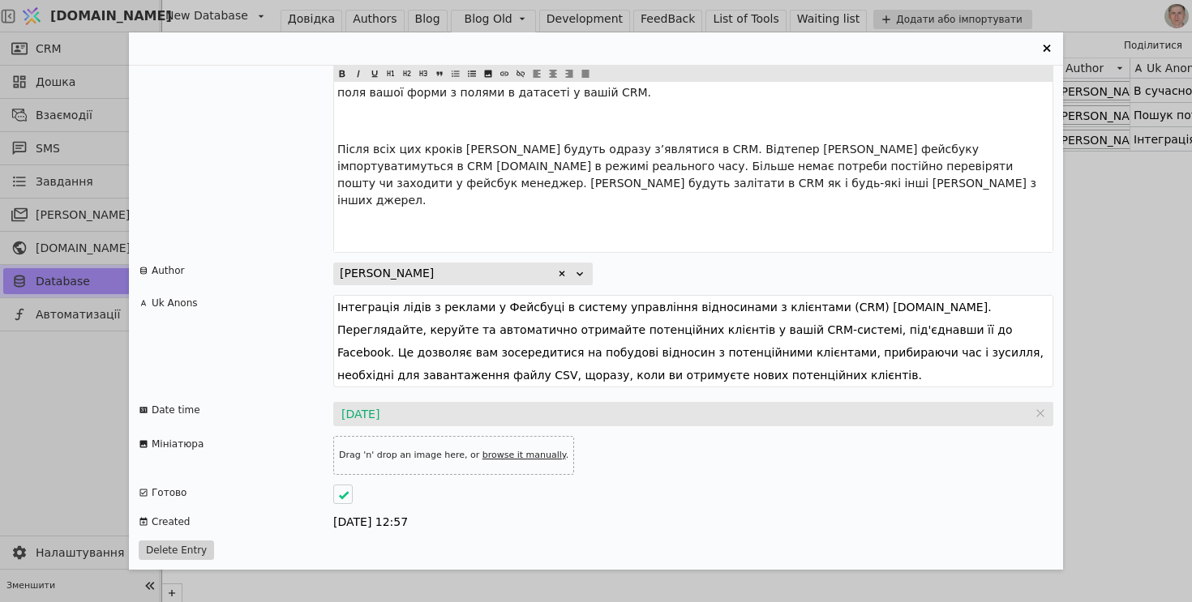
scroll to position [692, 0]
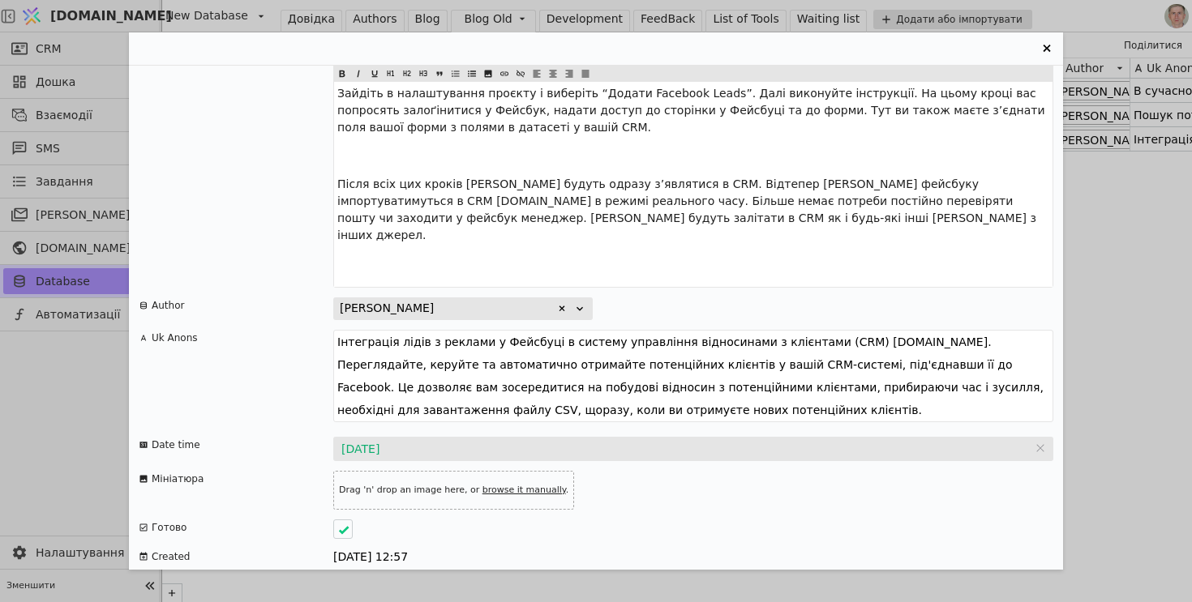
click at [201, 576] on button "Delete Entry" at bounding box center [176, 585] width 75 height 19
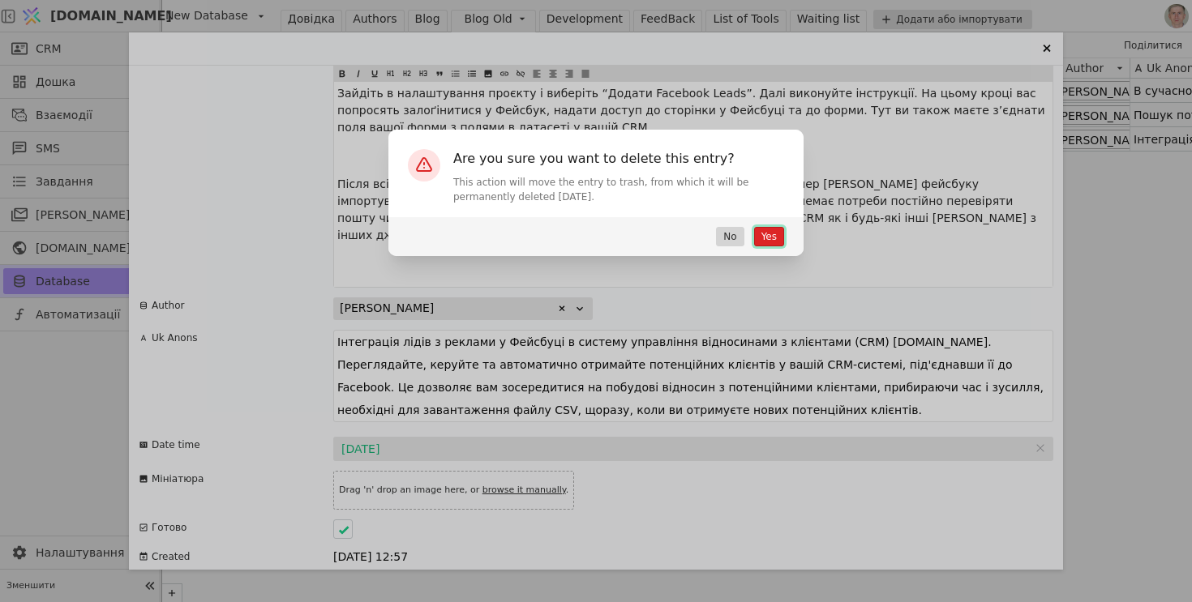
click at [772, 238] on button "Yes" at bounding box center [769, 236] width 30 height 19
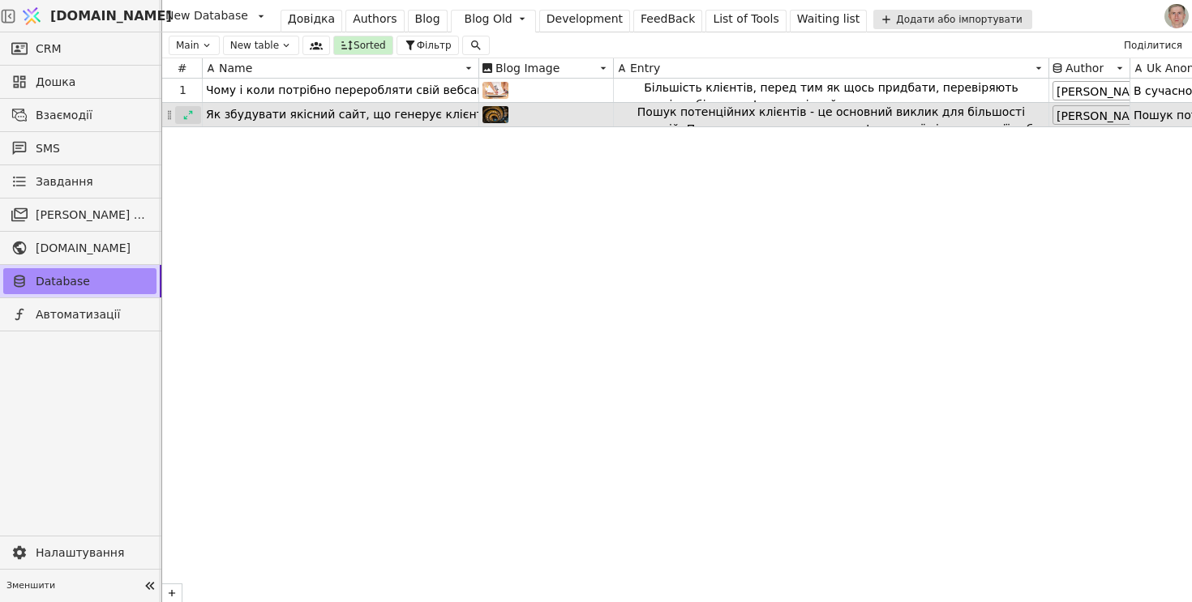
click at [187, 118] on icon at bounding box center [187, 114] width 11 height 11
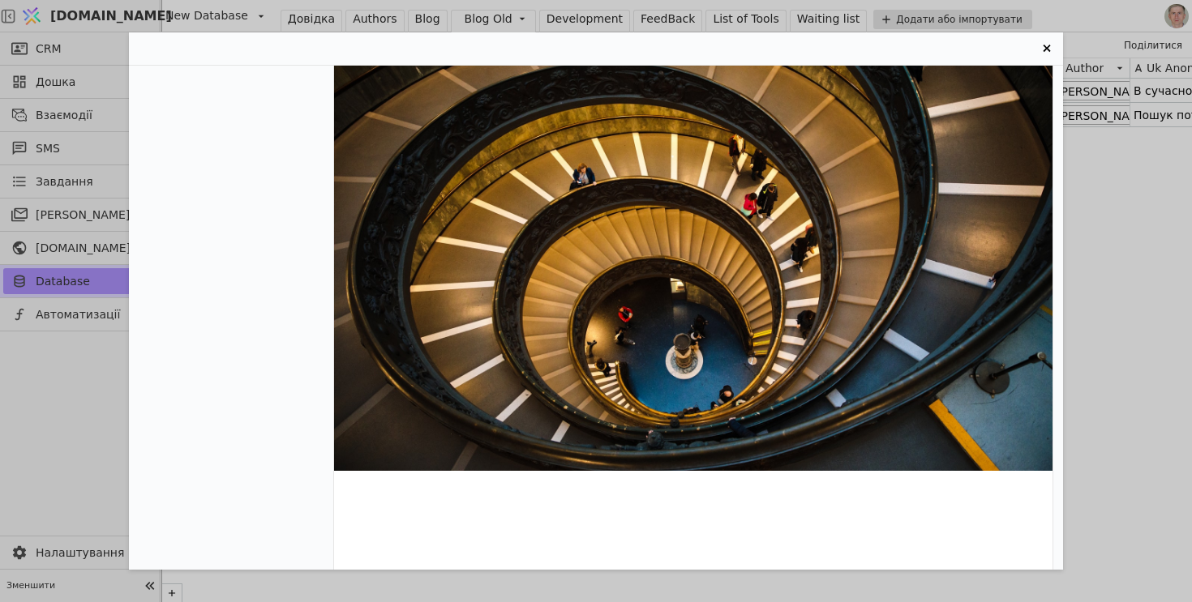
scroll to position [488, 0]
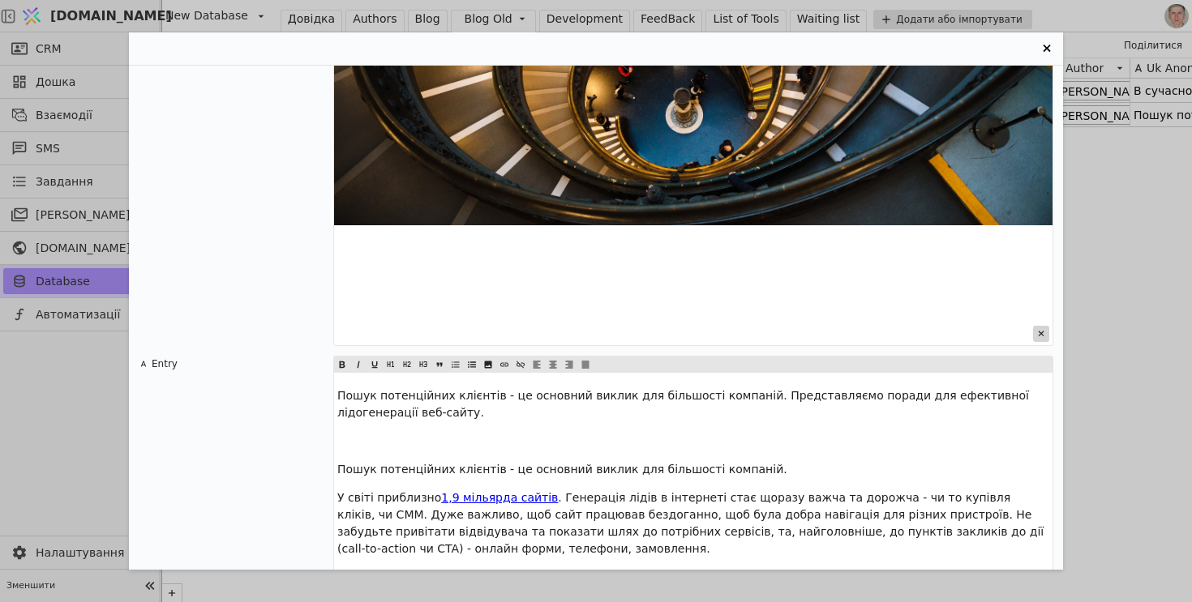
click at [1041, 332] on icon "Entry Card" at bounding box center [1042, 334] width 6 height 6
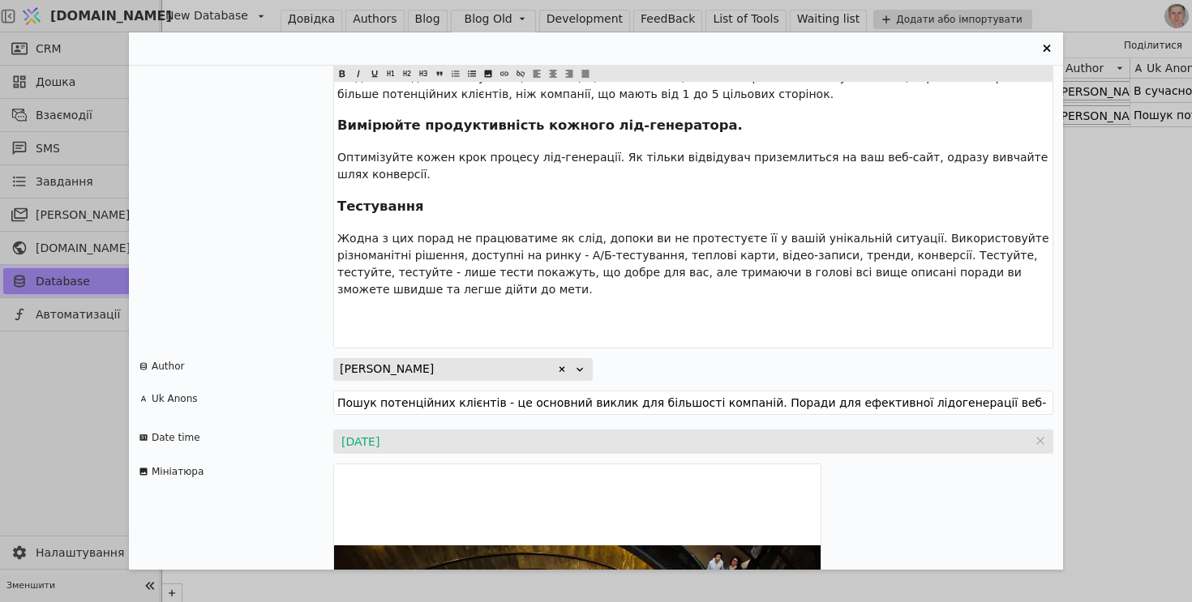
scroll to position [6317, 0]
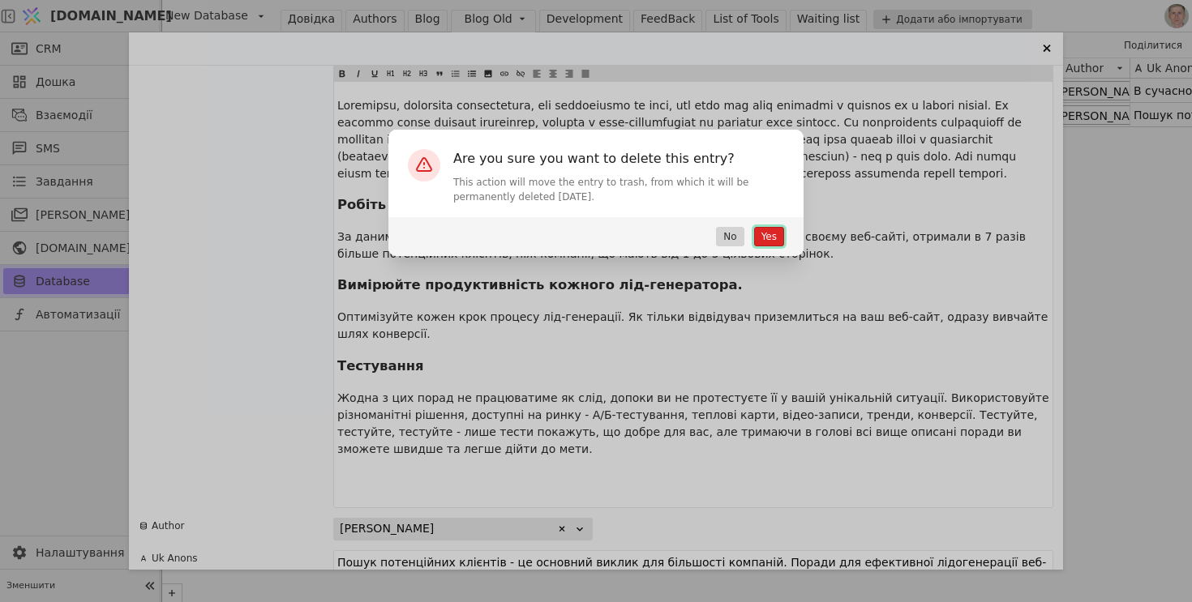
click at [759, 242] on button "Yes" at bounding box center [769, 236] width 30 height 19
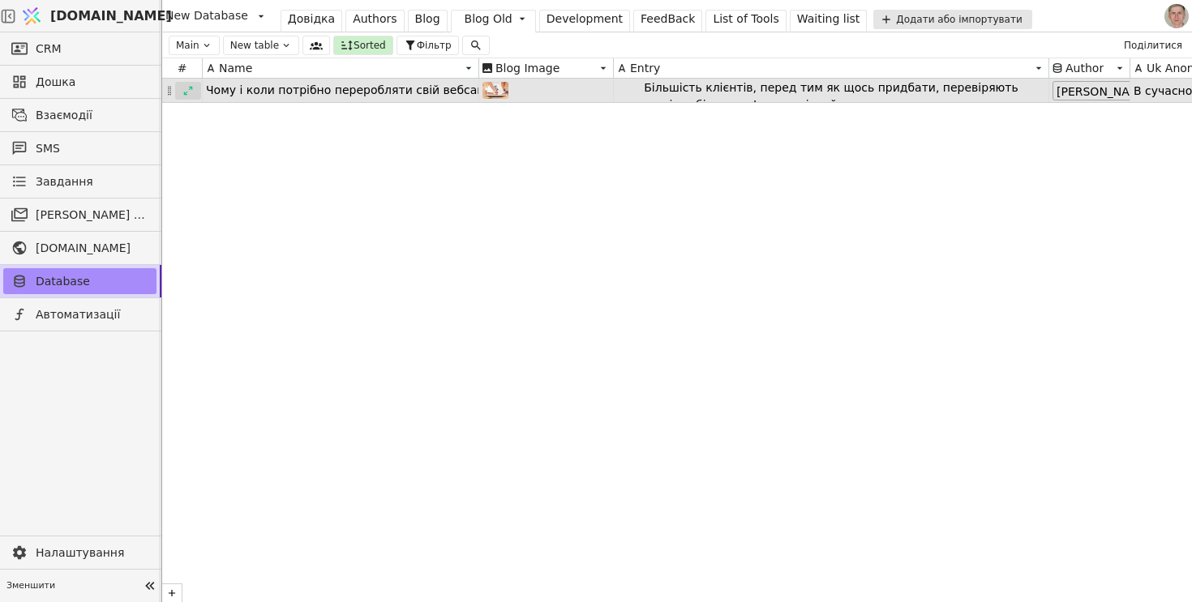
click at [186, 94] on icon at bounding box center [188, 90] width 9 height 9
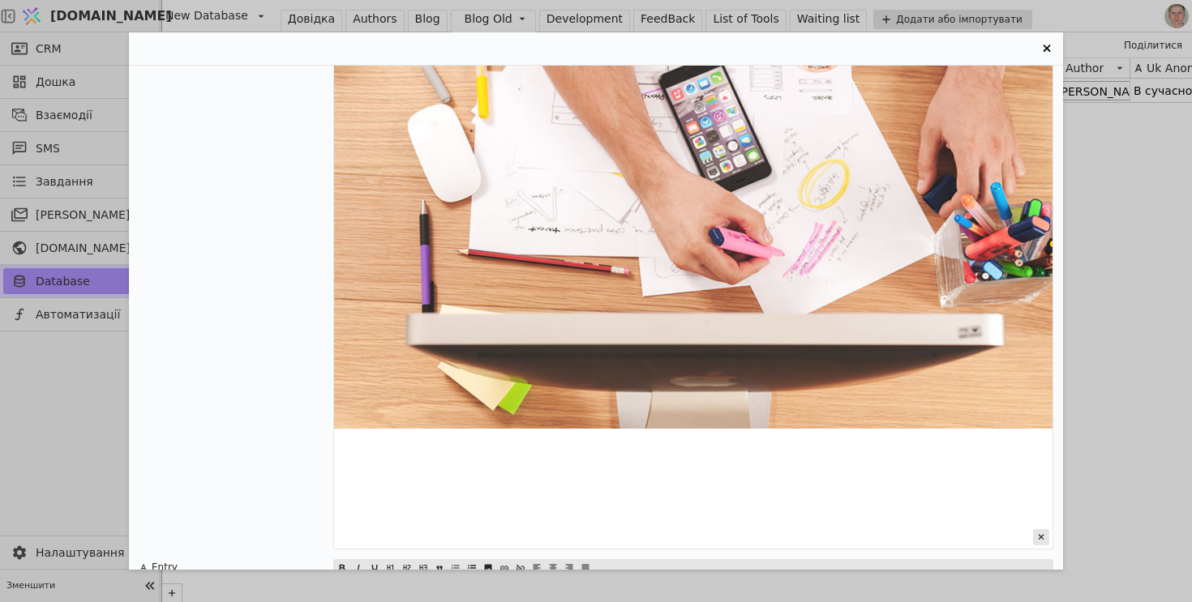
scroll to position [503, 0]
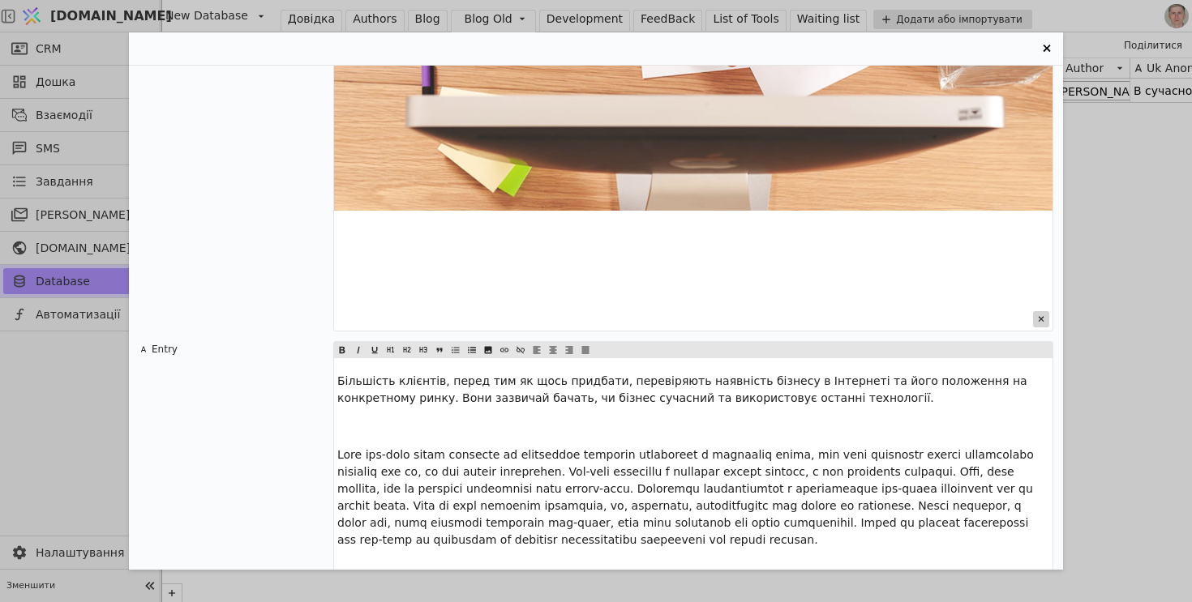
click at [1040, 316] on icon "Entry Card" at bounding box center [1041, 319] width 16 height 16
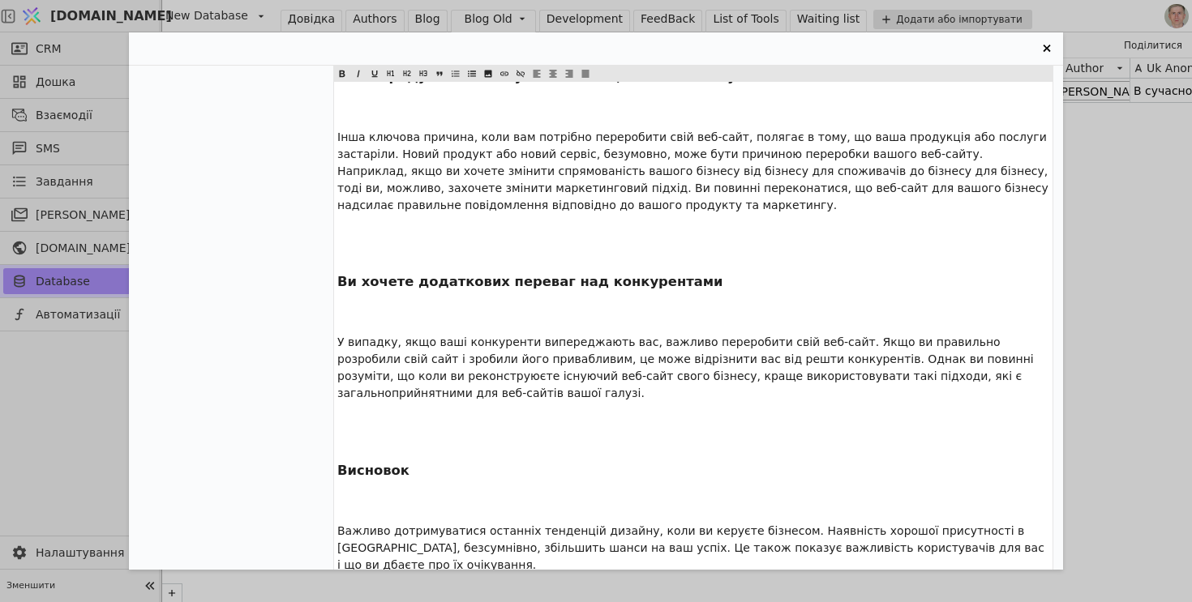
scroll to position [1853, 0]
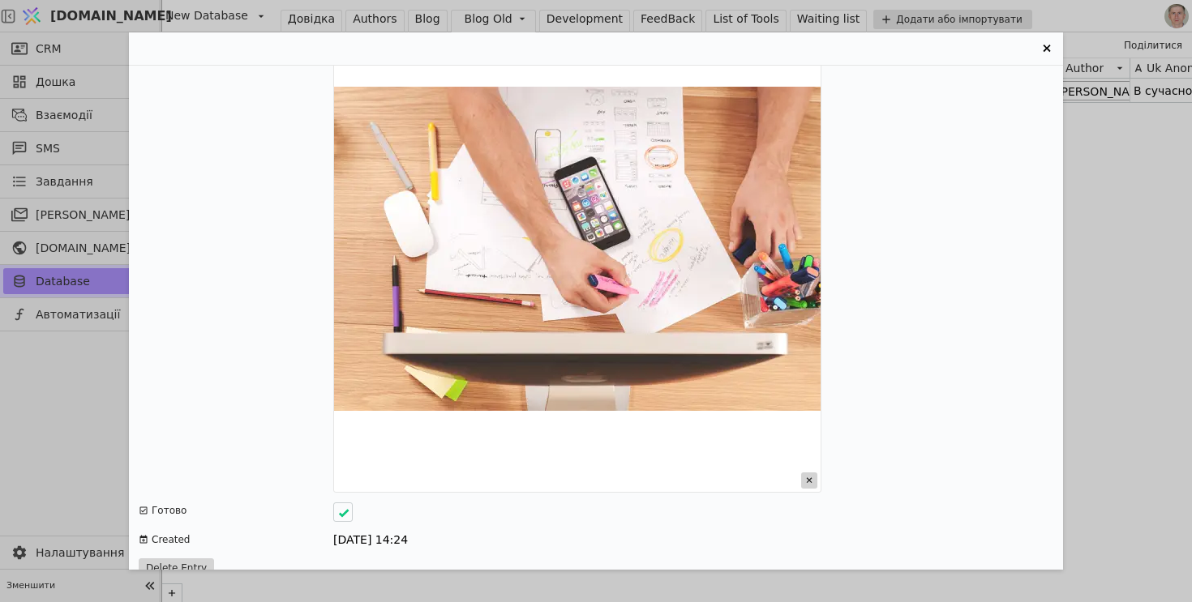
click at [808, 473] on icon "Entry Card" at bounding box center [809, 481] width 16 height 16
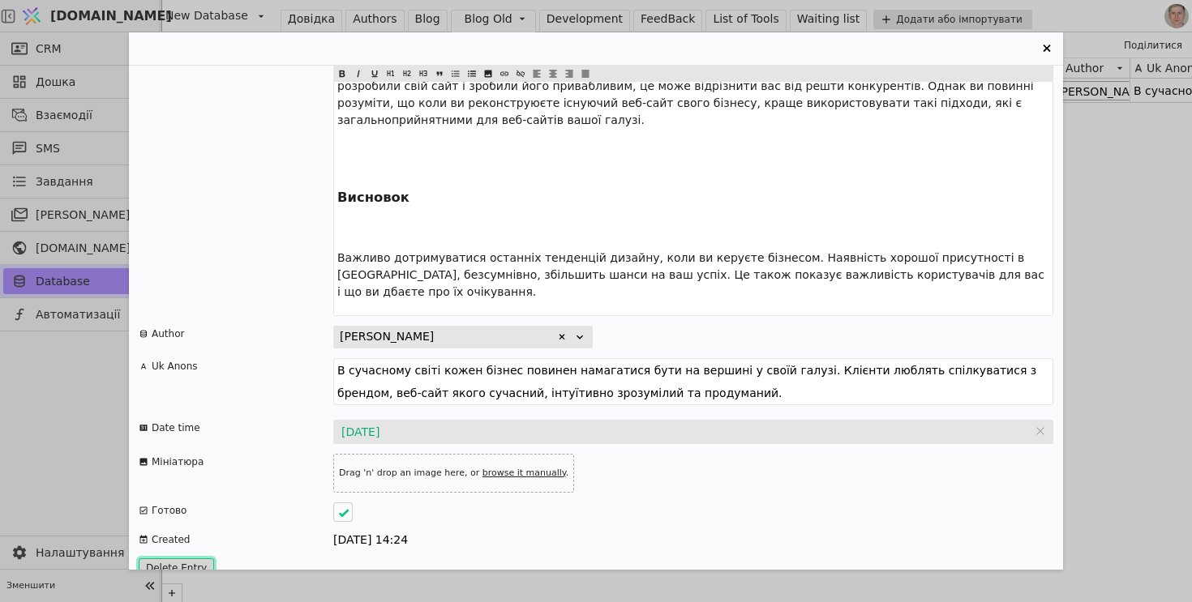
click at [172, 559] on button "Delete Entry" at bounding box center [176, 568] width 75 height 19
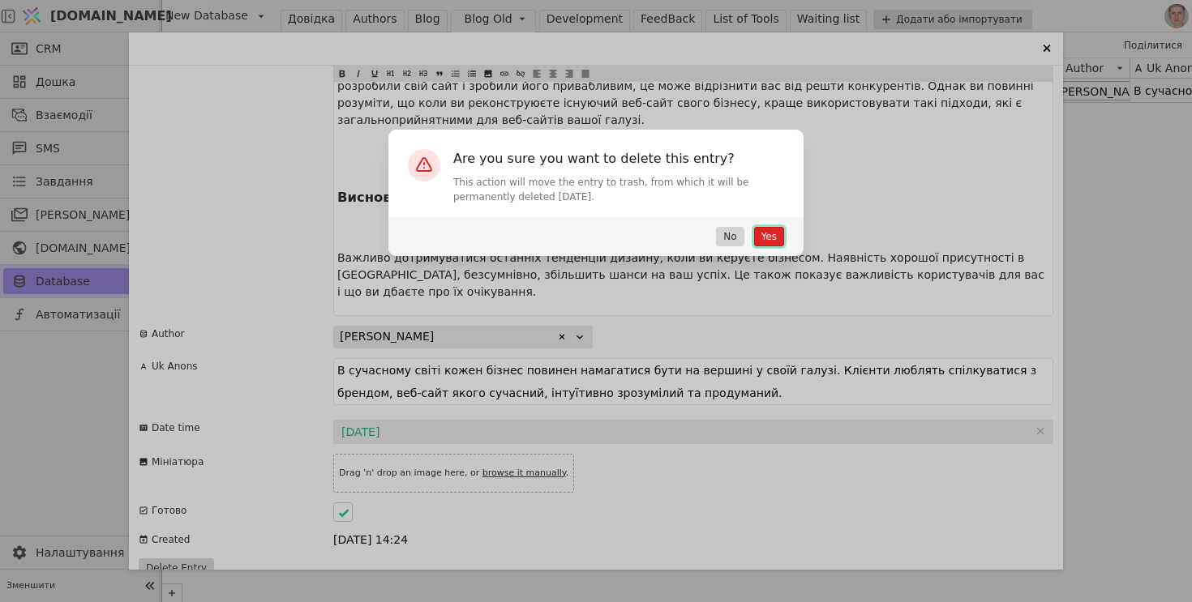
click at [763, 233] on button "Yes" at bounding box center [769, 236] width 30 height 19
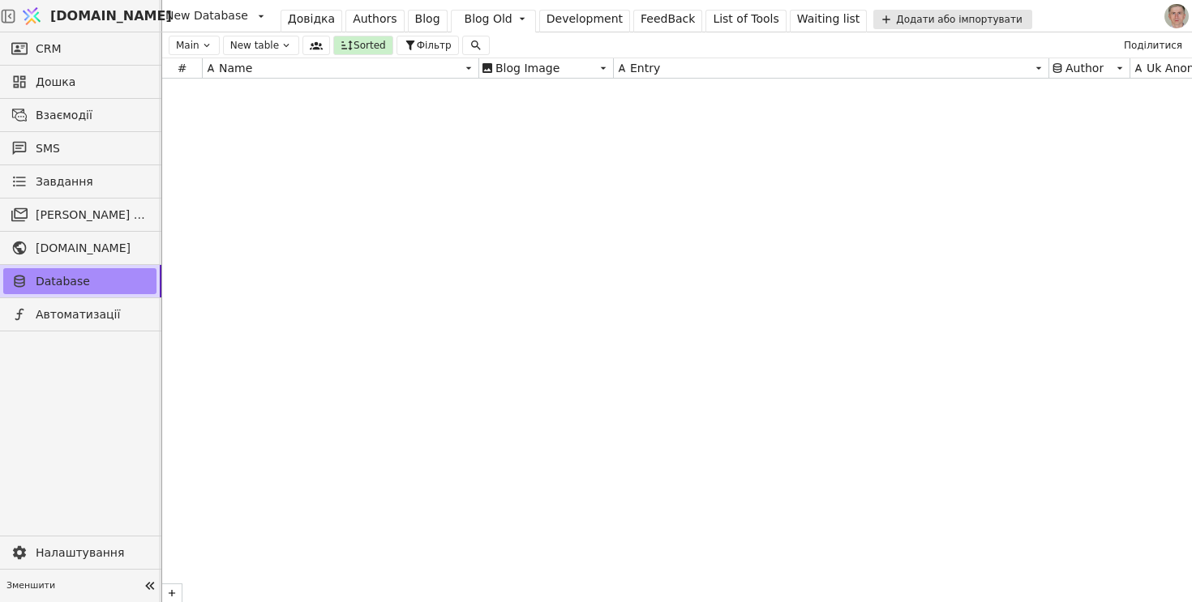
click at [568, 246] on div at bounding box center [677, 341] width 1030 height 524
click at [516, 21] on icon at bounding box center [522, 18] width 13 height 13
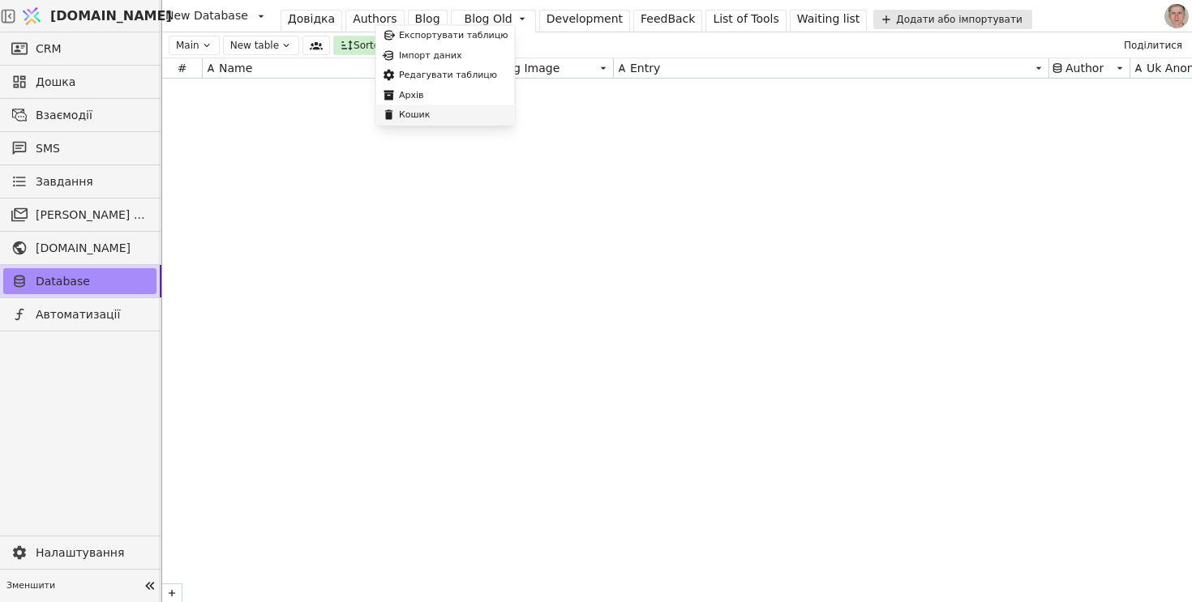
click at [461, 118] on div "Кошик" at bounding box center [445, 115] width 139 height 20
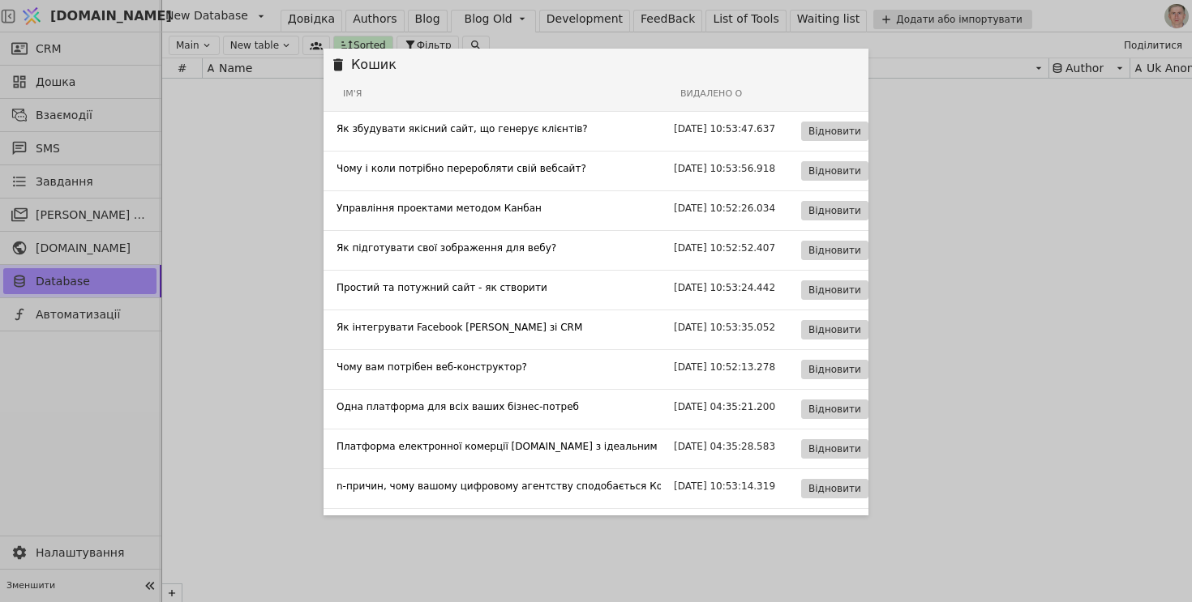
click at [272, 157] on div "Кошик Ім'я Видалено о Як збудувати якісний сайт, що генерує клієнтів? 2025-09-0…" at bounding box center [596, 301] width 1192 height 602
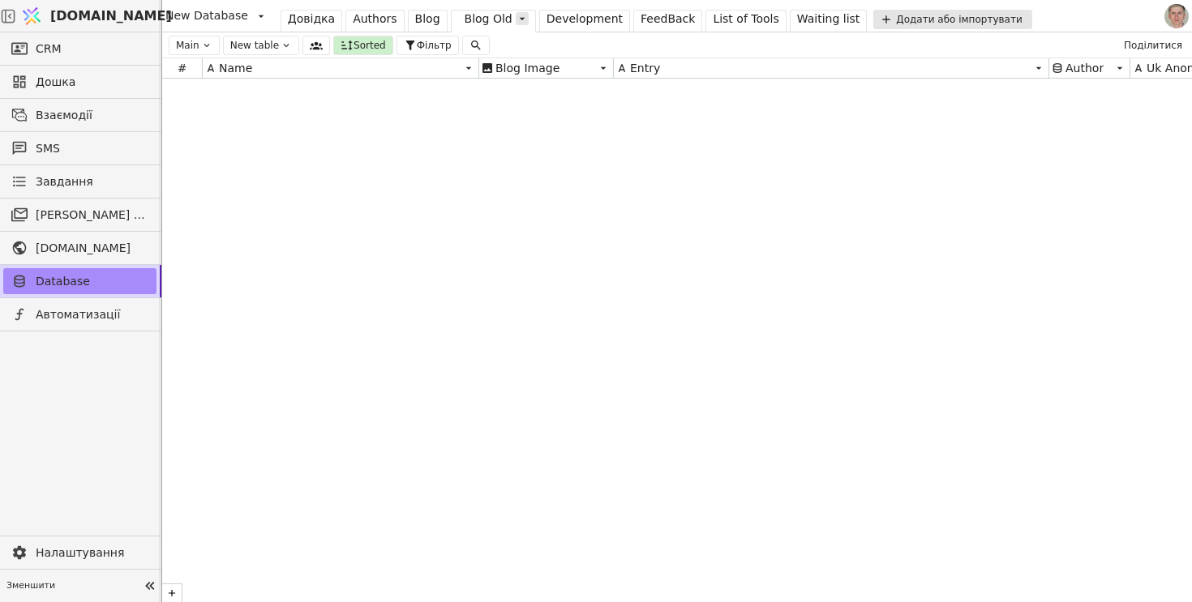
click at [516, 22] on icon at bounding box center [522, 18] width 13 height 13
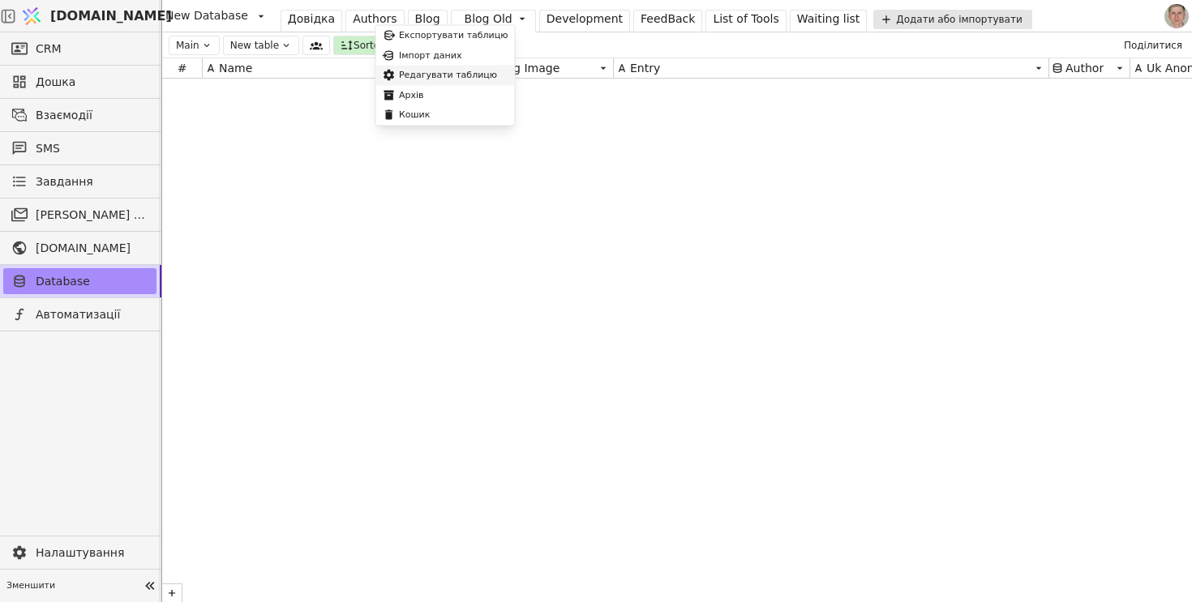
click at [465, 70] on div "Редагувати таблицю" at bounding box center [445, 76] width 139 height 20
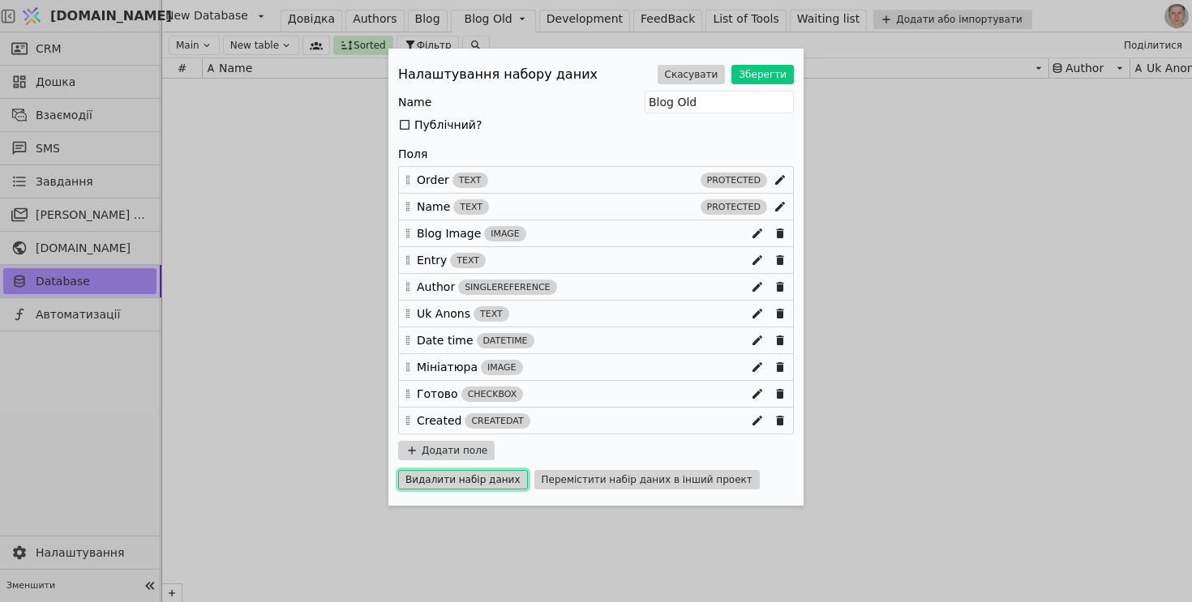
click at [473, 482] on button "Видалити набір даних" at bounding box center [463, 479] width 130 height 19
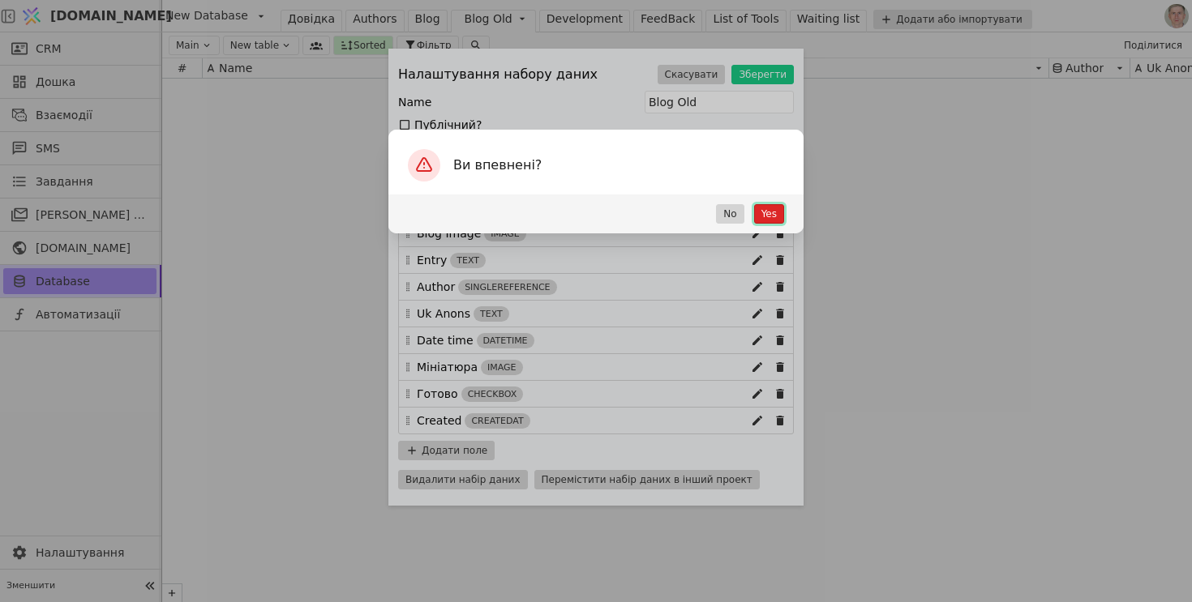
click at [767, 211] on button "Yes" at bounding box center [769, 213] width 30 height 19
click at [772, 216] on button "Yes" at bounding box center [769, 213] width 30 height 19
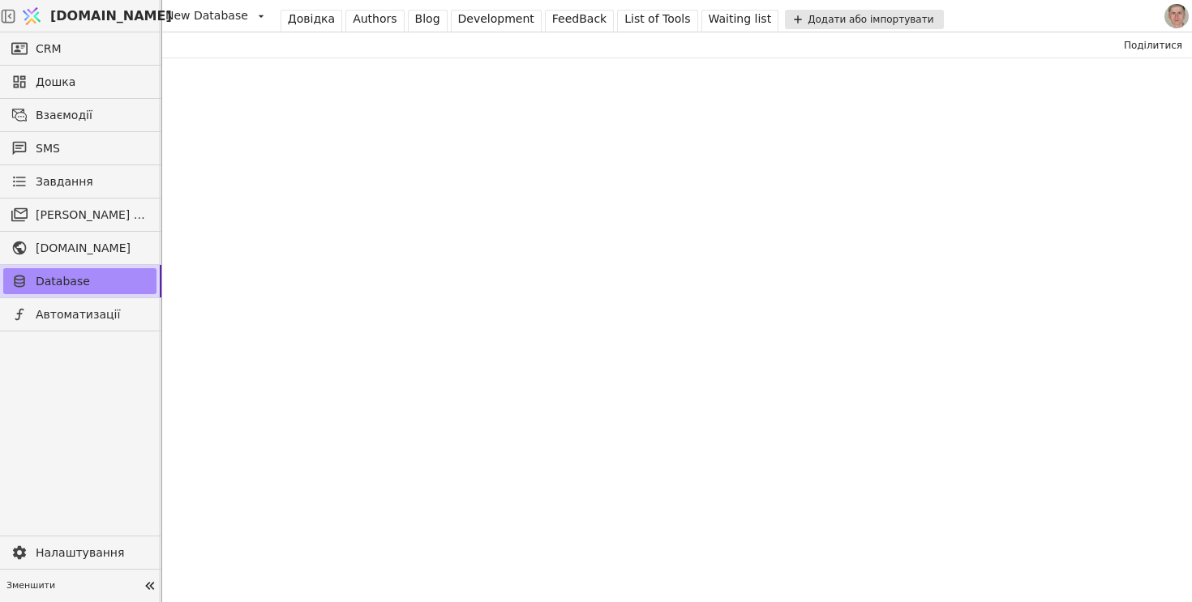
click at [424, 26] on div "Blog" at bounding box center [427, 19] width 25 height 17
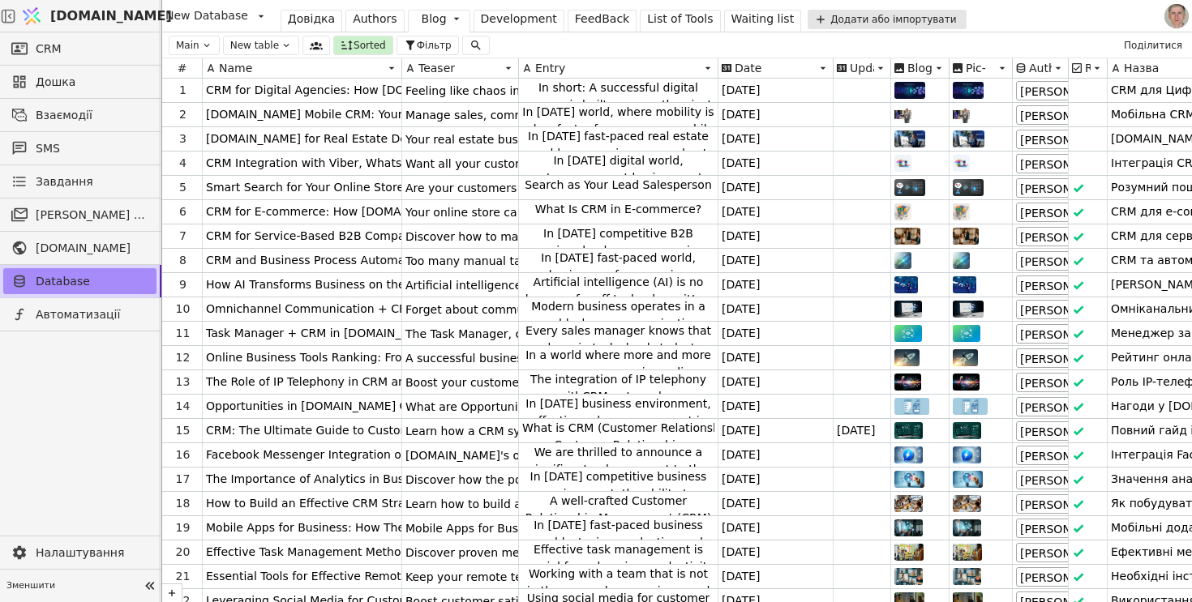
click at [744, 19] on div "Waiting list" at bounding box center [762, 19] width 63 height 17
